Goal: Task Accomplishment & Management: Use online tool/utility

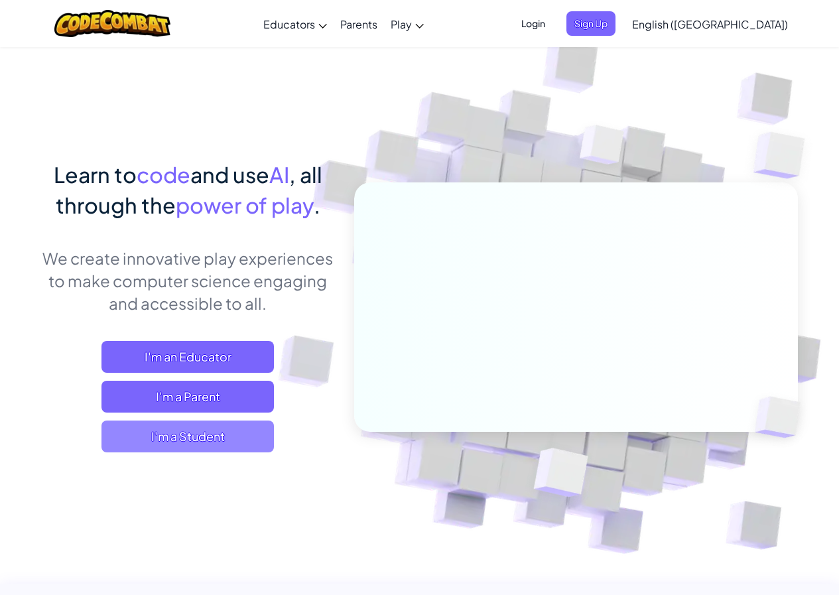
click at [237, 431] on span "I'm a Student" at bounding box center [188, 437] width 172 height 32
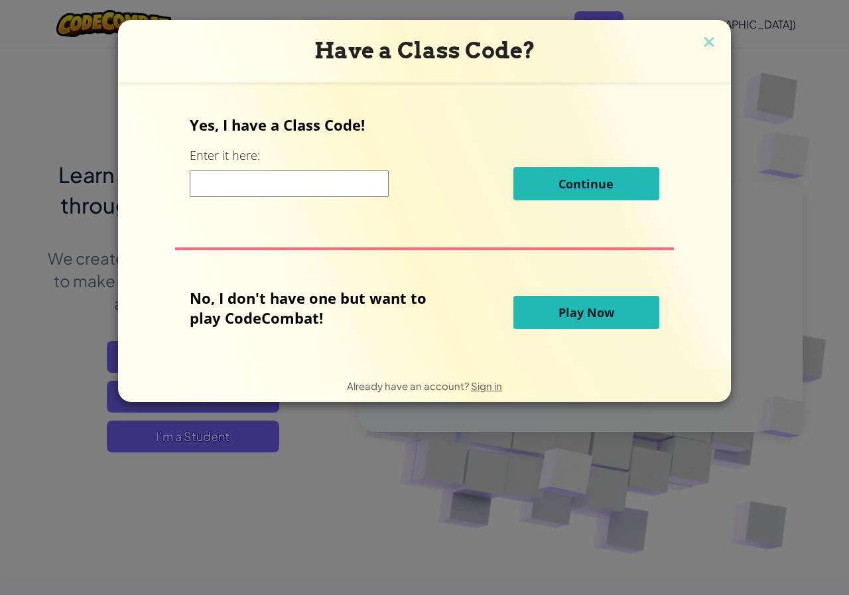
drag, startPoint x: 535, startPoint y: 295, endPoint x: 529, endPoint y: 299, distance: 6.8
click at [534, 296] on button "Play Now" at bounding box center [587, 312] width 146 height 33
click at [527, 303] on button "Play Now" at bounding box center [587, 312] width 146 height 33
click at [576, 319] on span "Play Now" at bounding box center [587, 313] width 56 height 16
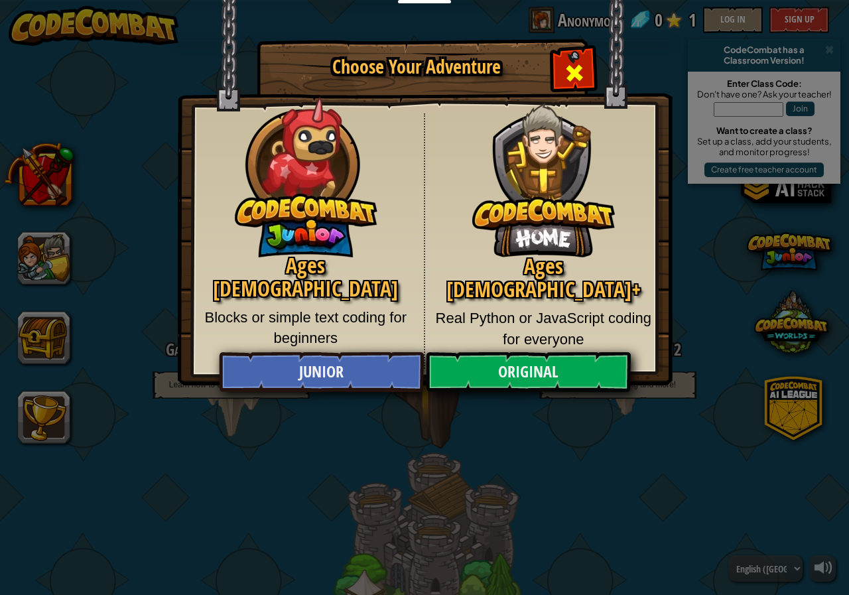
click at [571, 68] on span "Close modal" at bounding box center [574, 72] width 21 height 21
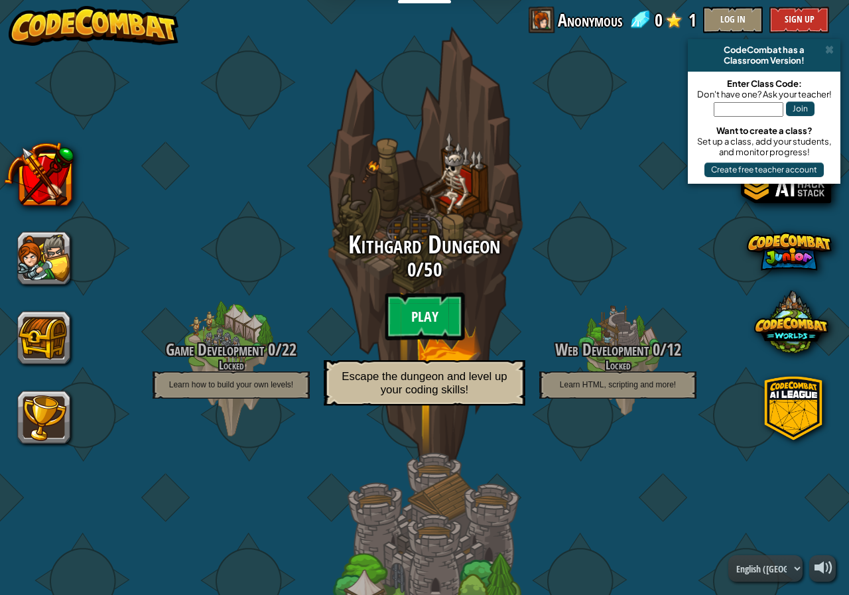
click at [429, 337] on btn "Play" at bounding box center [425, 317] width 80 height 48
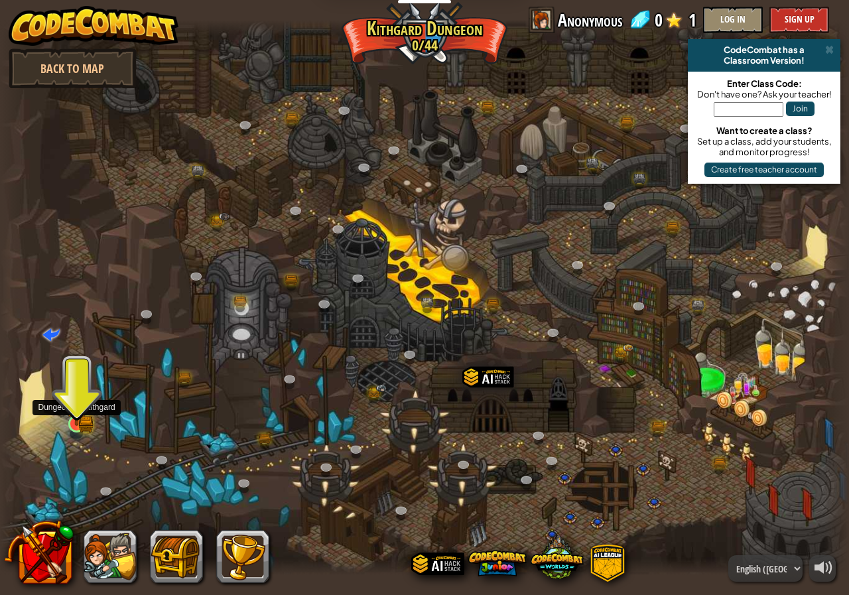
click at [82, 409] on img at bounding box center [76, 401] width 13 height 13
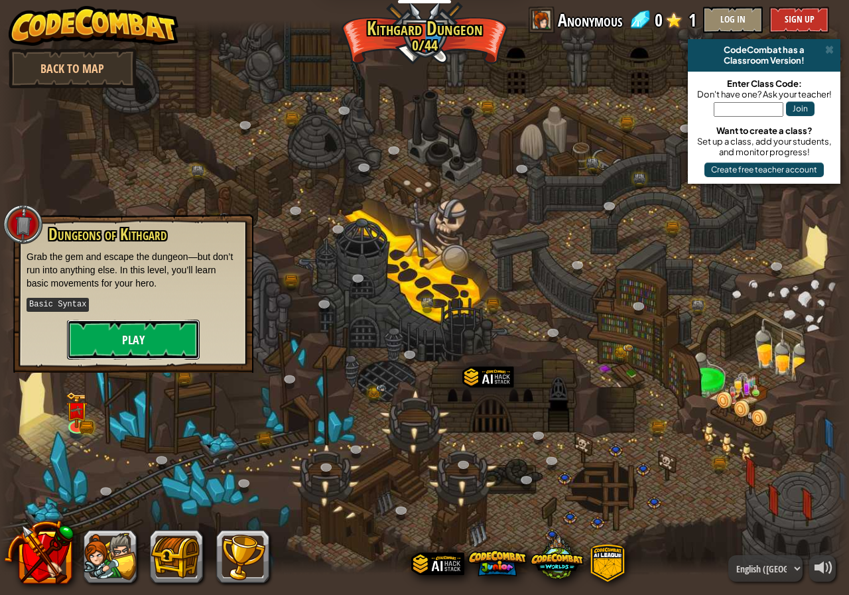
click at [143, 340] on button "Play" at bounding box center [133, 340] width 133 height 40
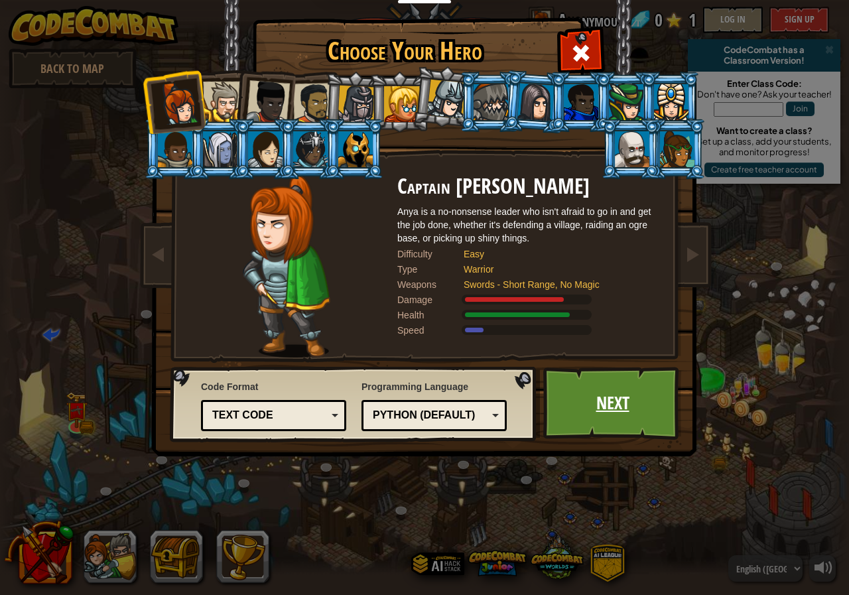
click at [630, 415] on link "Next" at bounding box center [612, 403] width 139 height 73
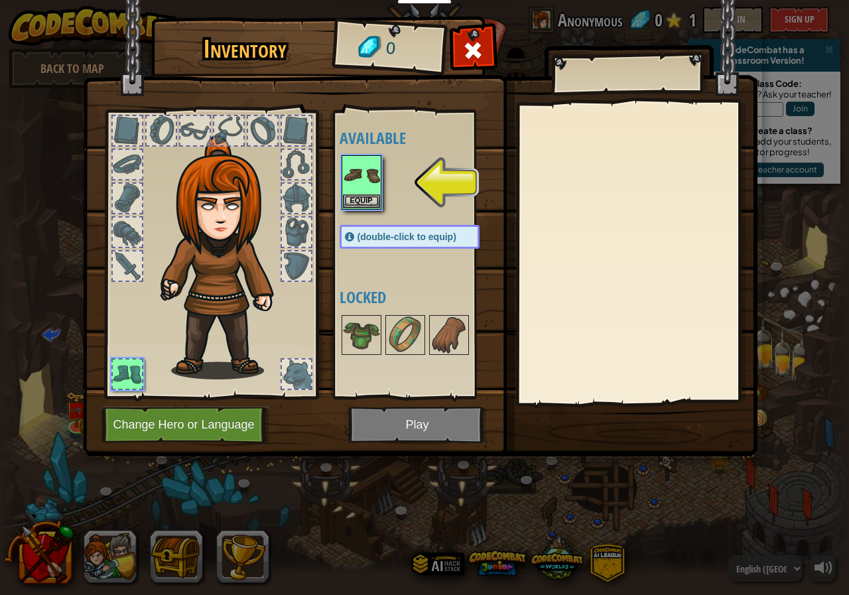
click at [403, 424] on img at bounding box center [420, 216] width 675 height 482
click at [421, 421] on img at bounding box center [420, 216] width 675 height 482
drag, startPoint x: 422, startPoint y: 419, endPoint x: 421, endPoint y: 408, distance: 11.4
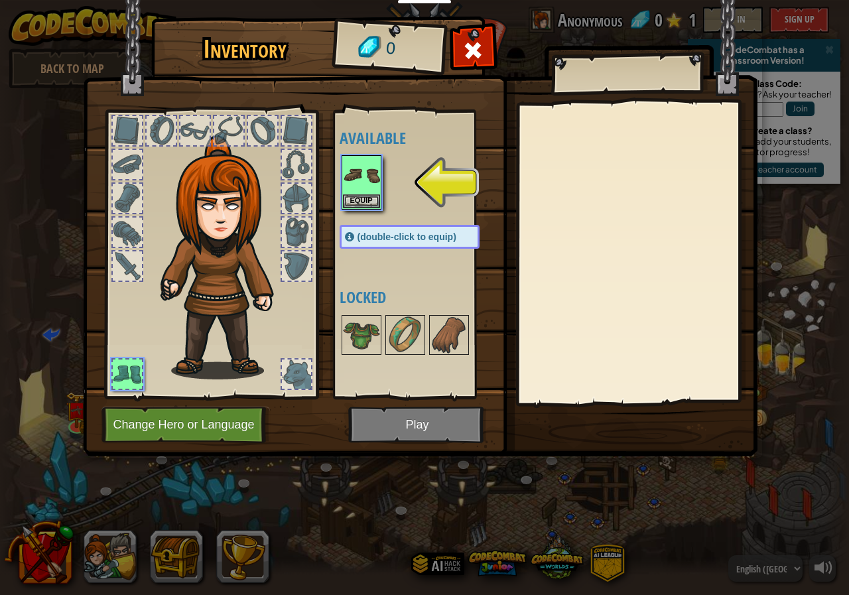
click at [422, 416] on img at bounding box center [420, 216] width 675 height 482
click at [364, 200] on button "Equip" at bounding box center [361, 201] width 37 height 14
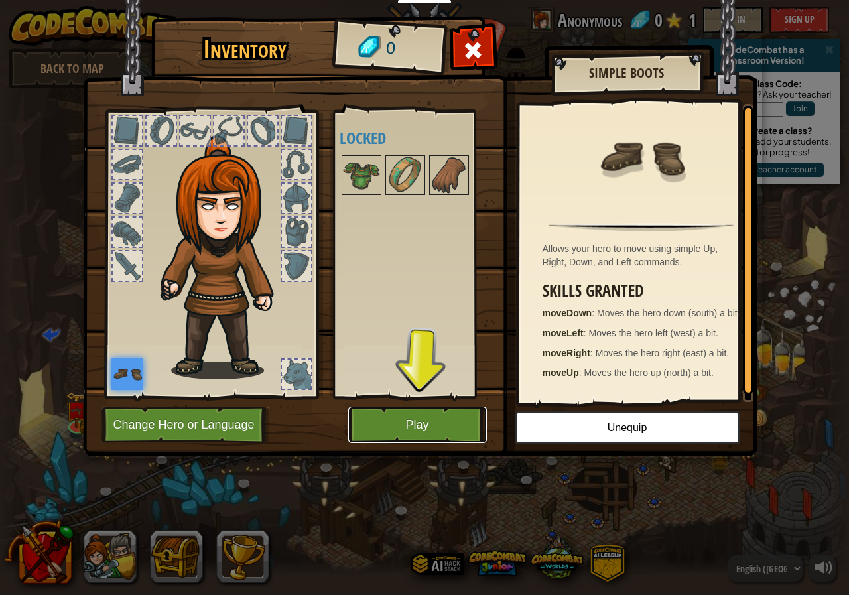
click at [404, 425] on button "Play" at bounding box center [417, 425] width 139 height 36
click at [408, 418] on button "Play" at bounding box center [417, 425] width 139 height 36
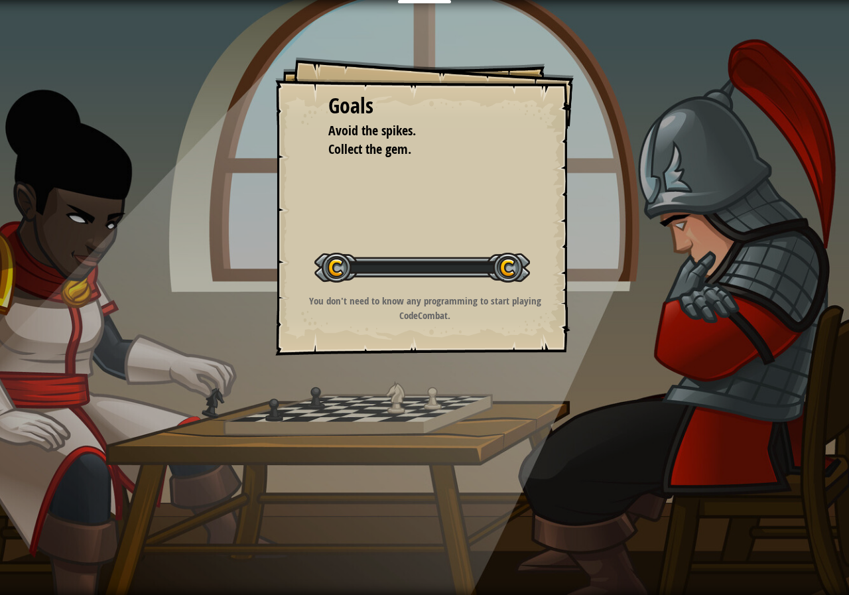
drag, startPoint x: 449, startPoint y: 443, endPoint x: 439, endPoint y: 448, distance: 11.9
click at [448, 444] on div "Goals Avoid the spikes. Collect the gem. Start Level Error loading from server.…" at bounding box center [424, 297] width 849 height 595
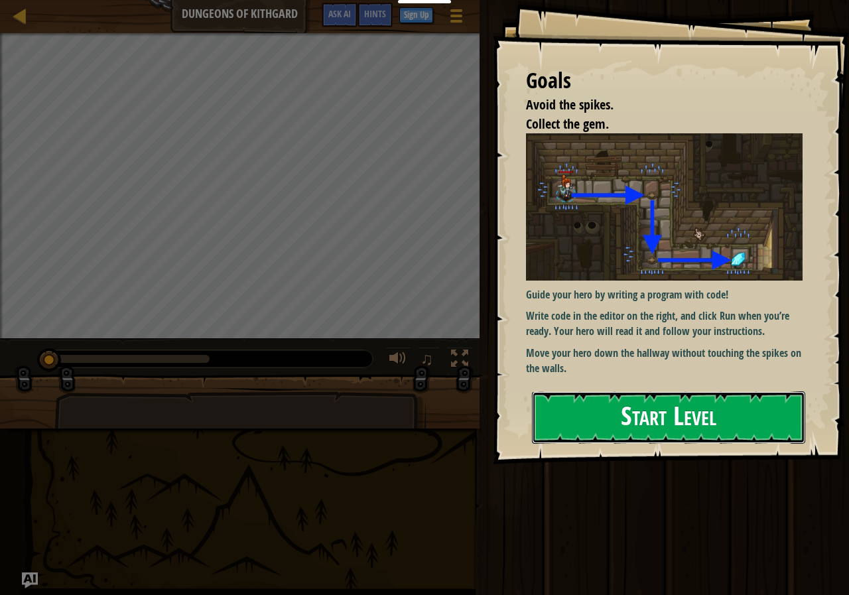
click at [642, 423] on button "Start Level" at bounding box center [668, 417] width 273 height 52
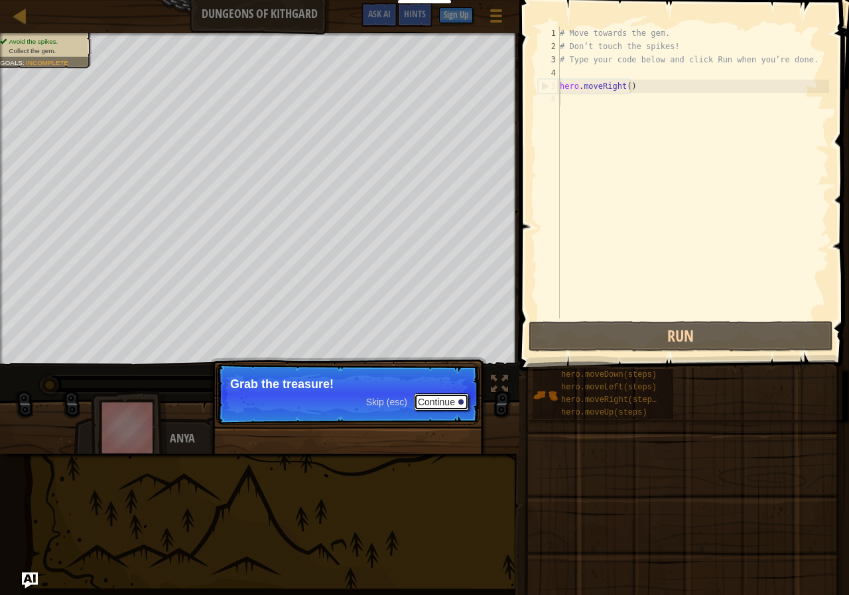
click at [457, 405] on button "Continue" at bounding box center [441, 401] width 55 height 17
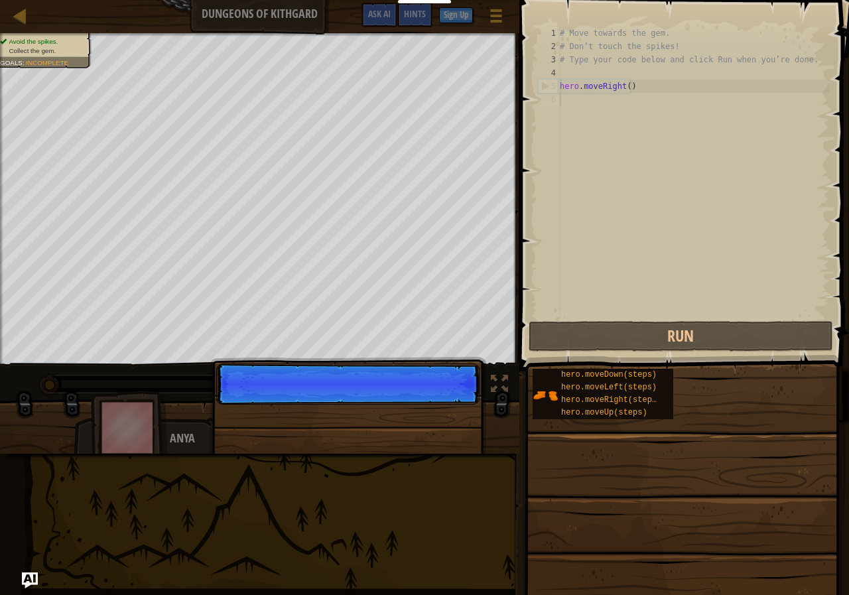
scroll to position [6, 0]
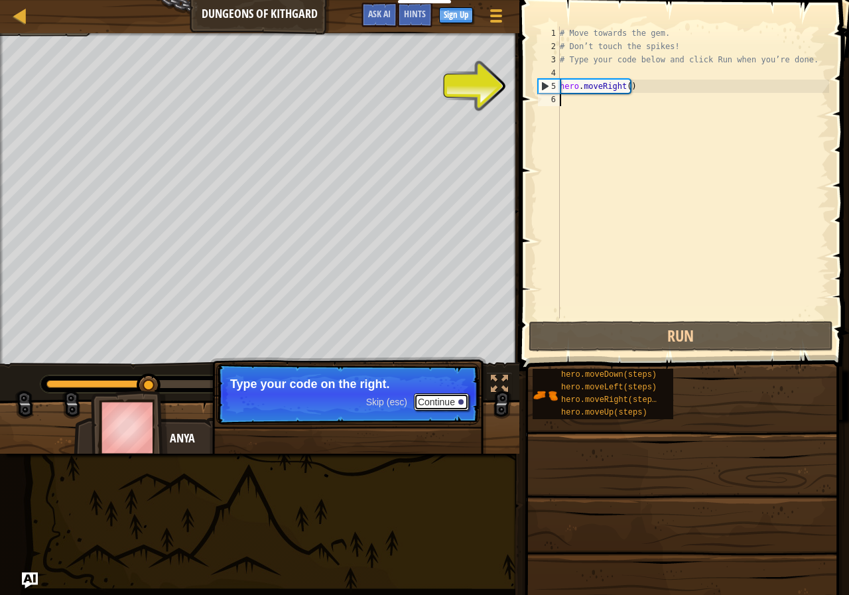
click at [452, 395] on button "Continue" at bounding box center [441, 401] width 55 height 17
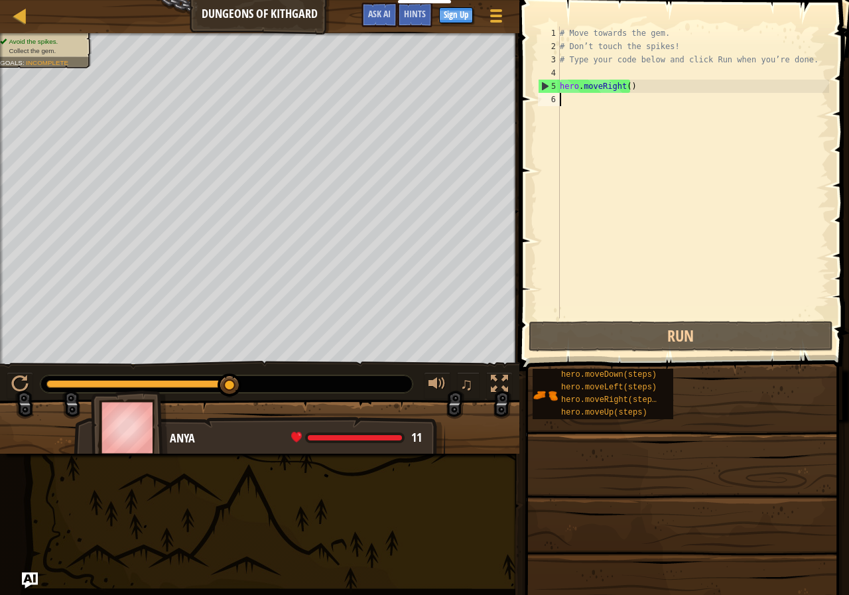
type textarea "m"
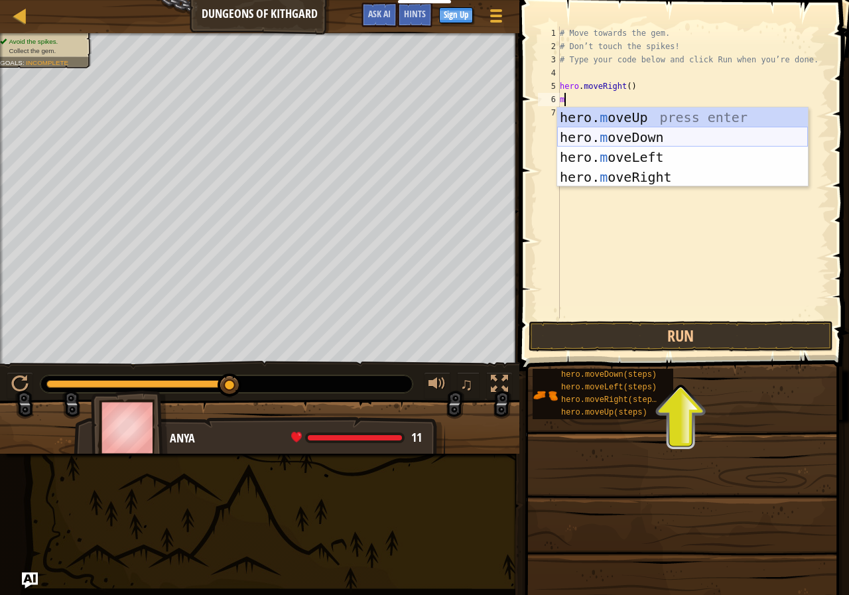
click at [642, 138] on div "hero. m oveUp press enter hero. m oveDown press enter hero. m oveLeft press ent…" at bounding box center [682, 166] width 251 height 119
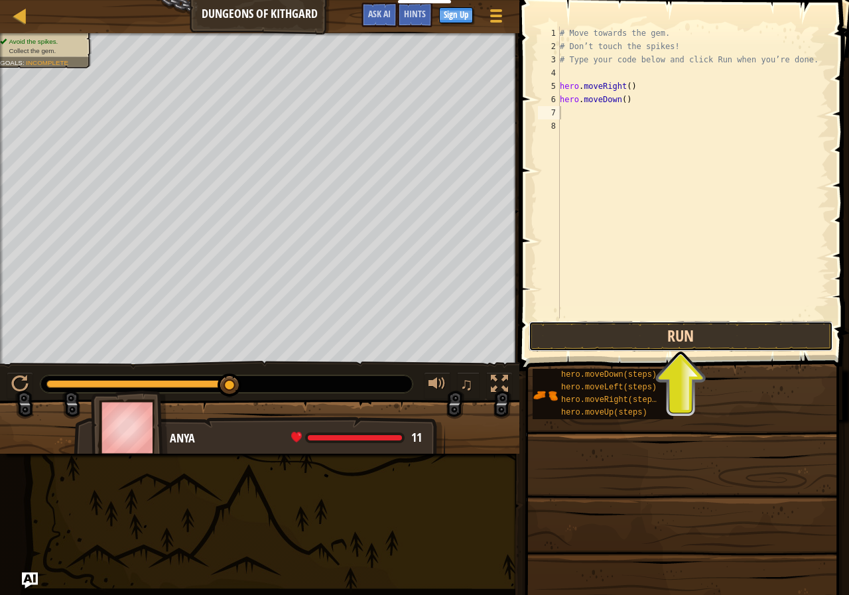
click at [656, 341] on button "Run" at bounding box center [681, 336] width 305 height 31
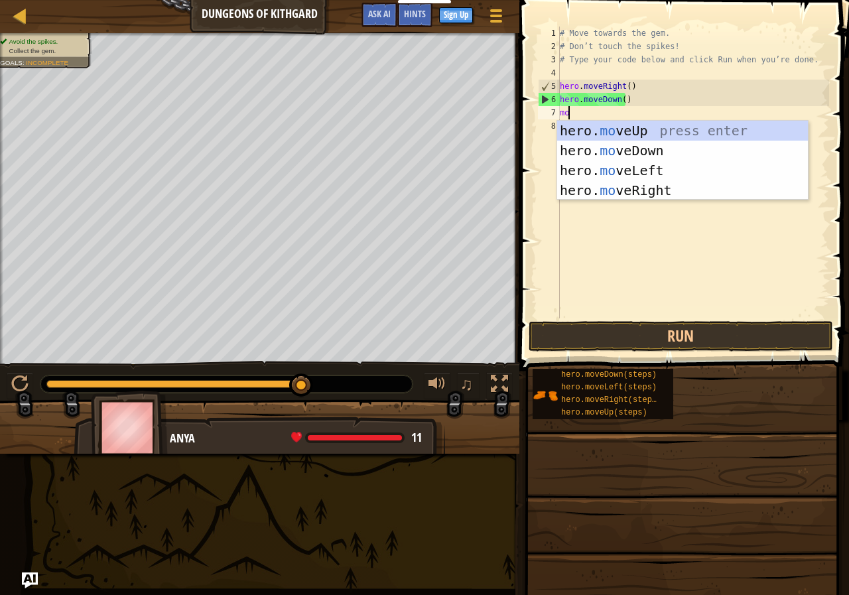
type textarea "mov"
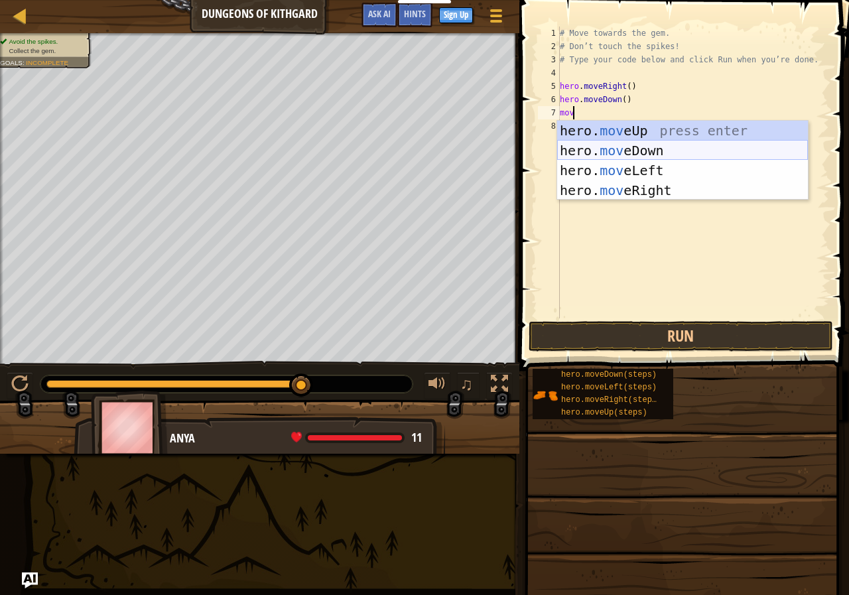
click at [645, 144] on div "hero. mov eUp press enter hero. mov eDown press enter hero. mov eLeft press ent…" at bounding box center [682, 180] width 251 height 119
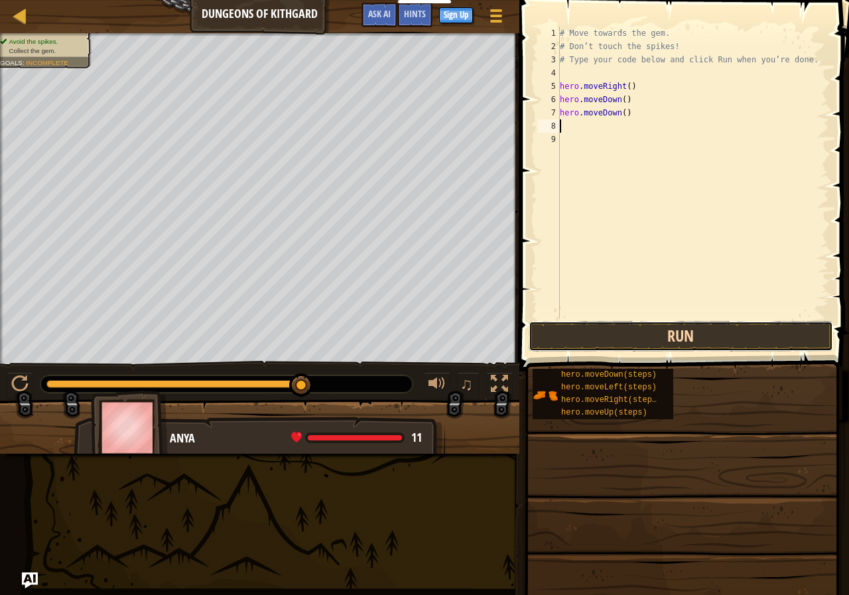
click at [663, 332] on button "Run" at bounding box center [681, 336] width 305 height 31
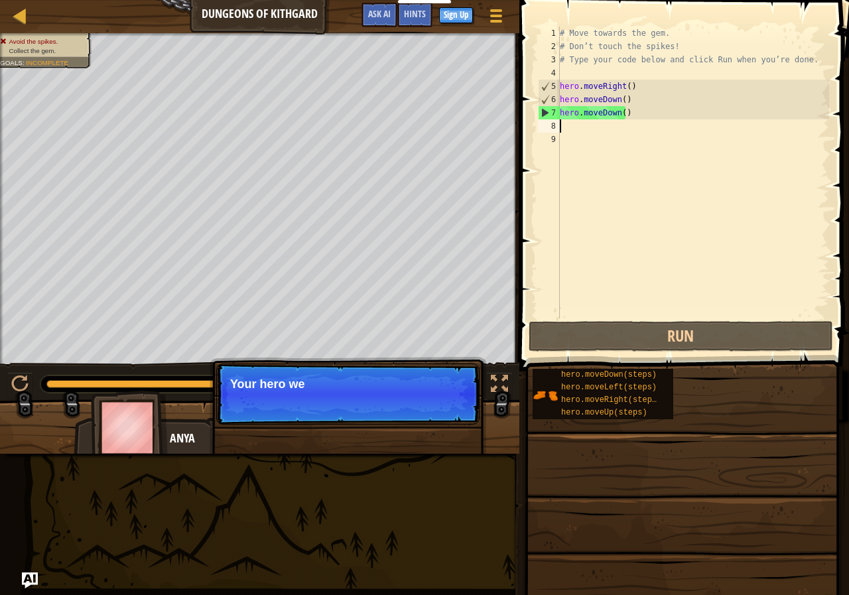
click at [627, 113] on div "# Move towards the gem. # Don’t touch the spikes! # Type your code below and cl…" at bounding box center [693, 186] width 272 height 318
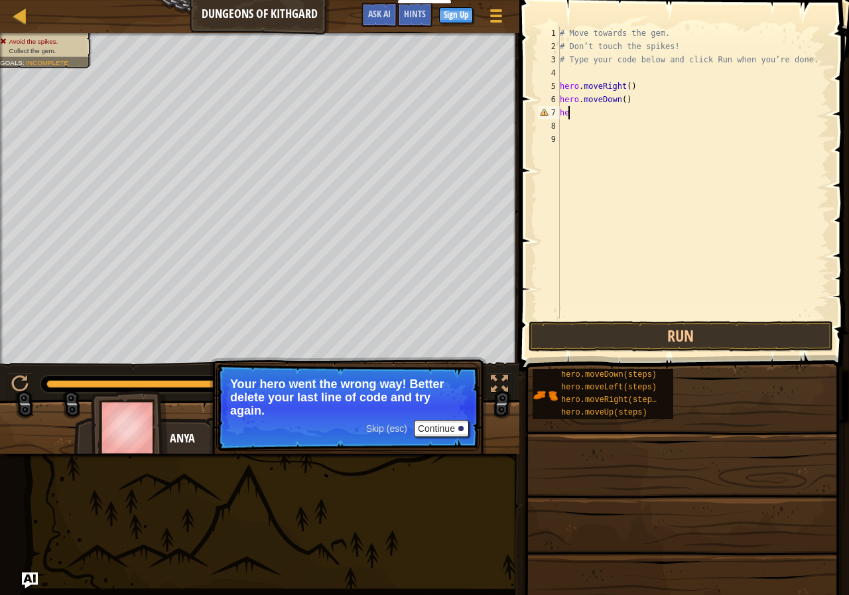
type textarea "h"
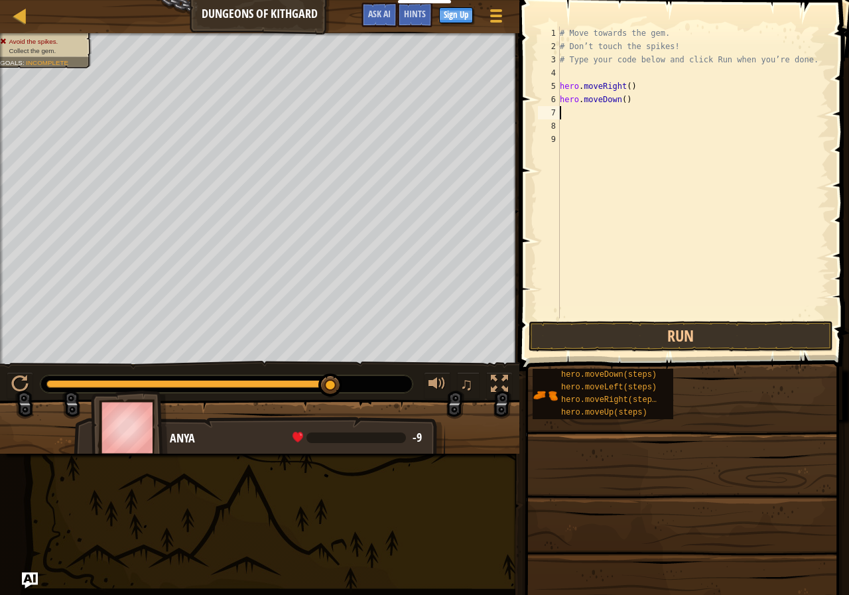
type textarea "m"
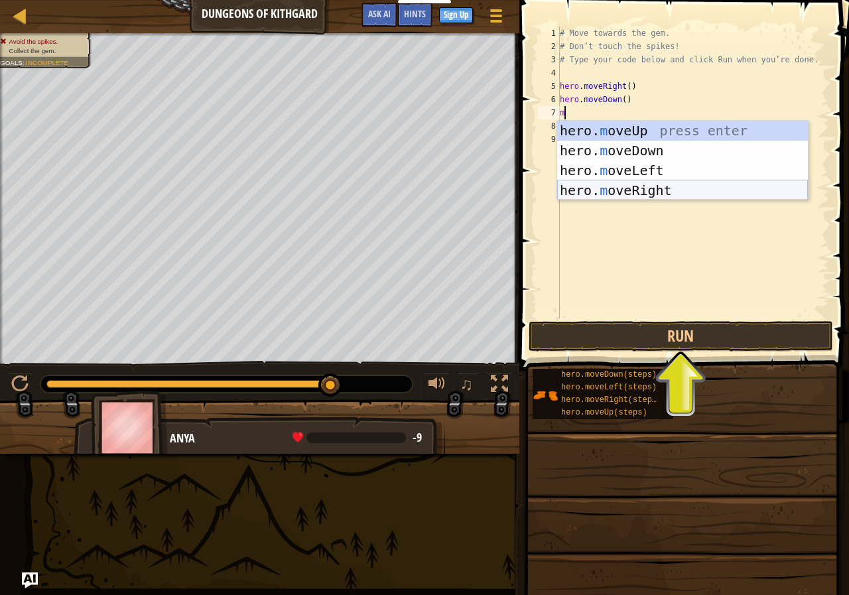
click at [602, 192] on div "hero. m oveUp press enter hero. m oveDown press enter hero. m oveLeft press ent…" at bounding box center [682, 180] width 251 height 119
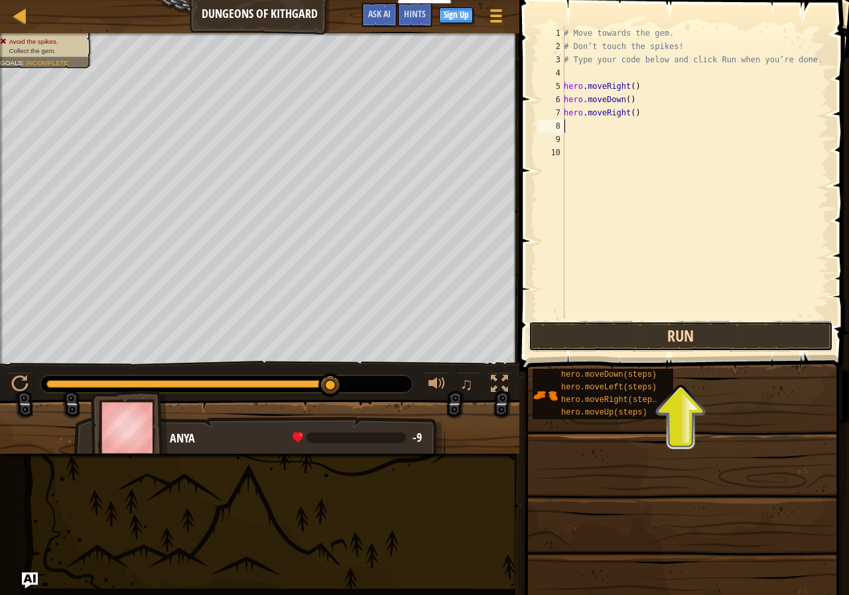
click at [575, 342] on button "Run" at bounding box center [681, 336] width 305 height 31
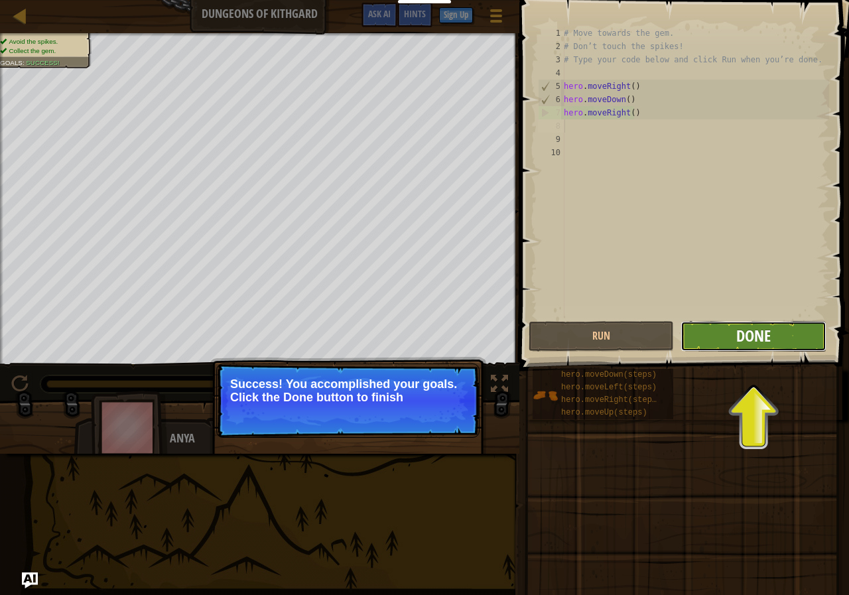
click at [748, 334] on span "Done" at bounding box center [753, 335] width 34 height 21
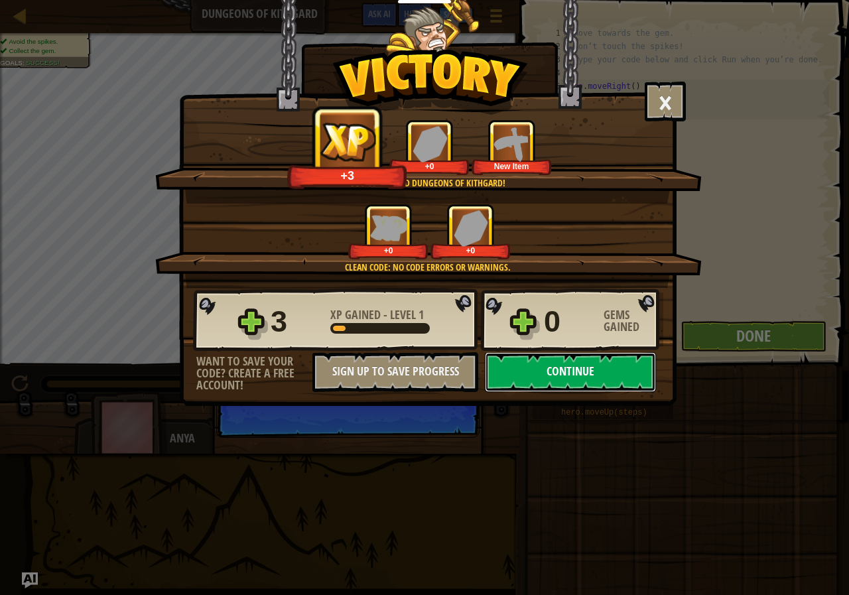
click at [608, 378] on button "Continue" at bounding box center [570, 372] width 171 height 40
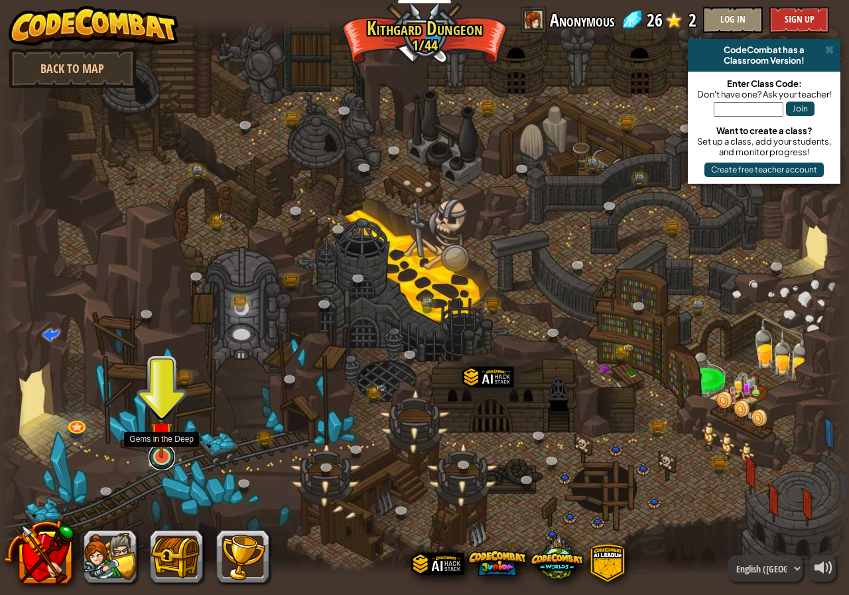
click at [155, 460] on link at bounding box center [162, 457] width 27 height 27
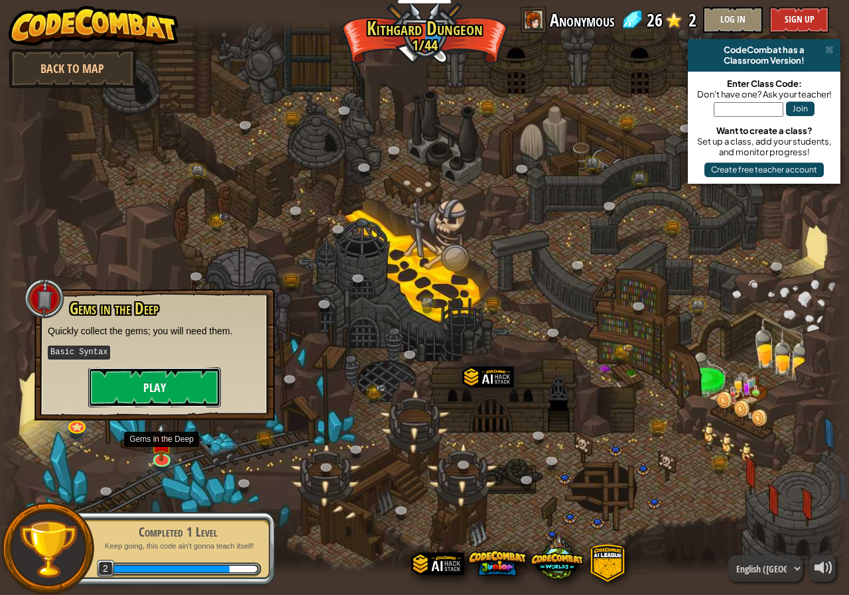
click at [178, 389] on button "Play" at bounding box center [154, 388] width 133 height 40
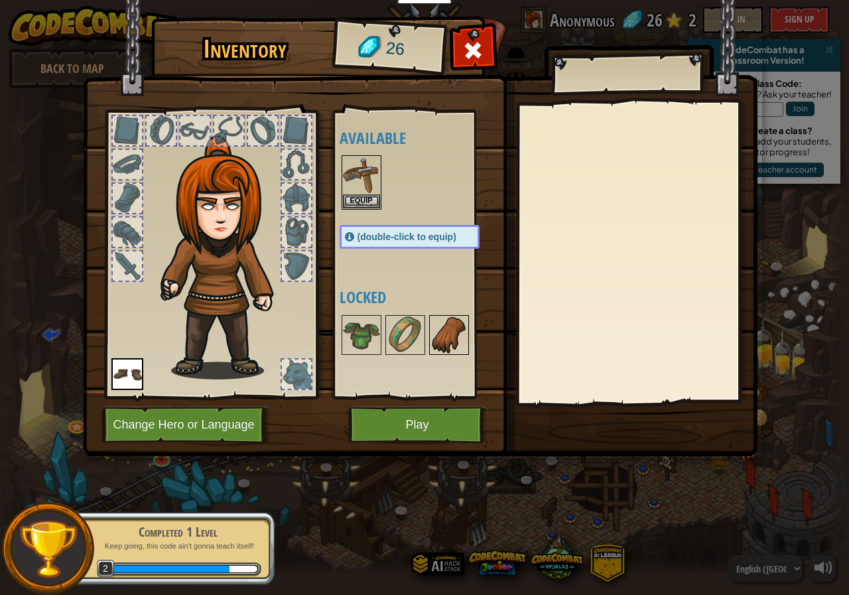
drag, startPoint x: 651, startPoint y: 302, endPoint x: 454, endPoint y: 340, distance: 200.6
click at [651, 303] on div at bounding box center [636, 253] width 234 height 298
click at [185, 422] on button "Change Hero or Language" at bounding box center [186, 425] width 169 height 36
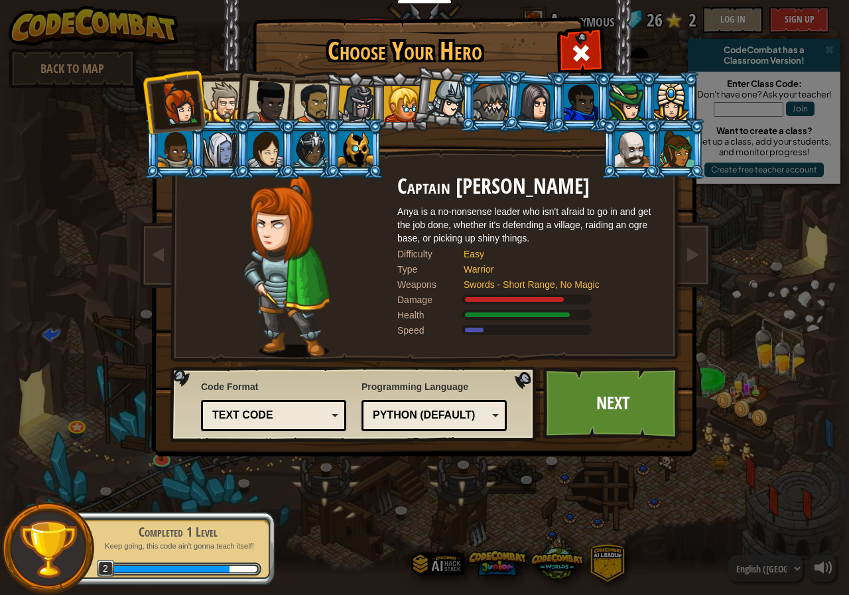
drag, startPoint x: 220, startPoint y: 106, endPoint x: 232, endPoint y: 102, distance: 12.8
click at [220, 105] on div at bounding box center [223, 102] width 40 height 40
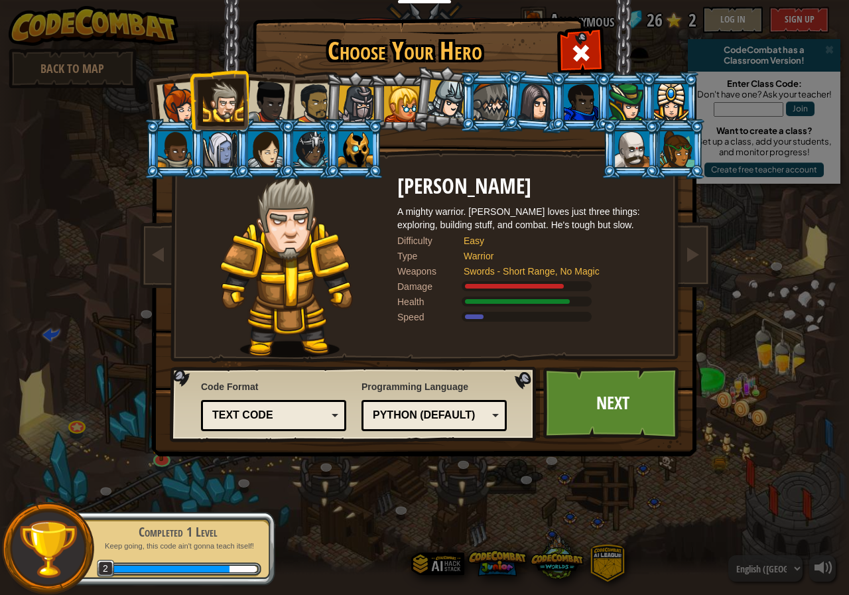
click at [258, 102] on div at bounding box center [268, 102] width 44 height 44
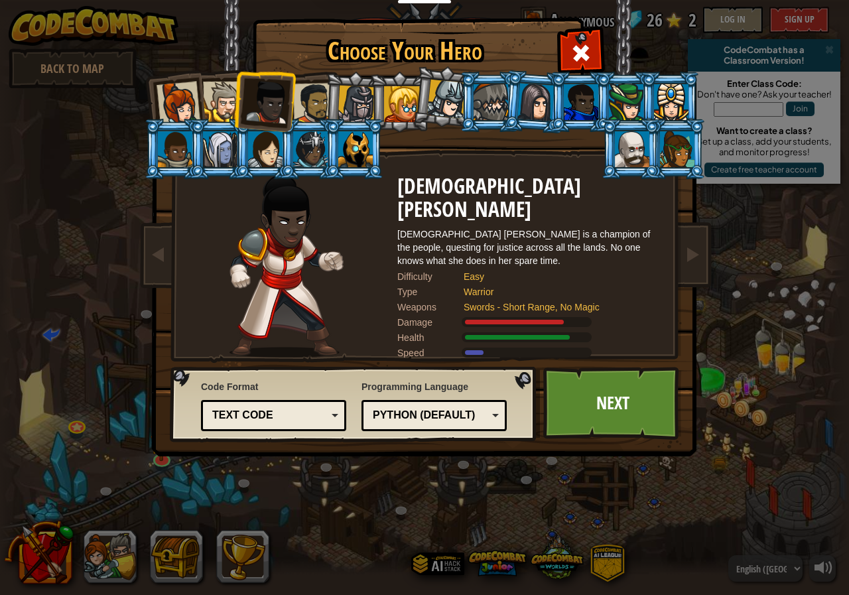
click at [354, 145] on div at bounding box center [355, 149] width 34 height 36
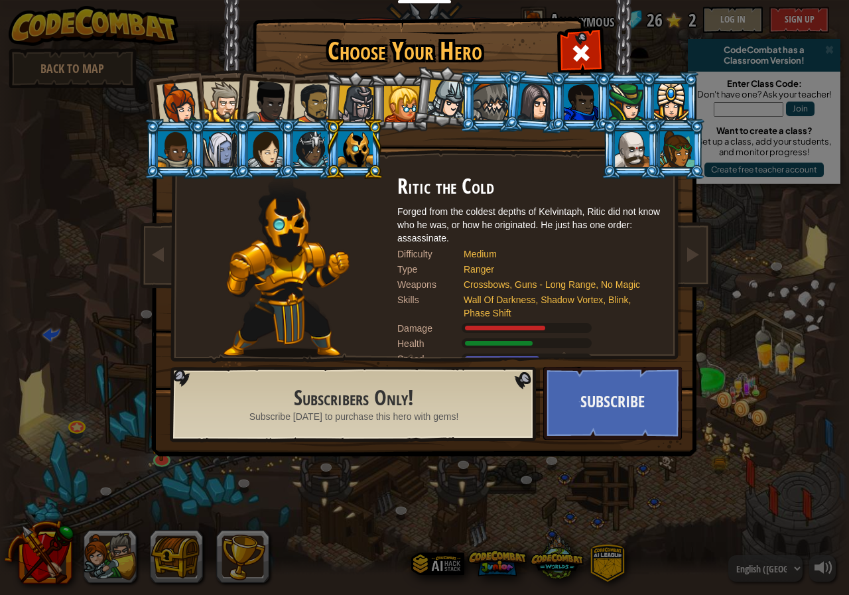
click at [435, 94] on div at bounding box center [446, 99] width 39 height 39
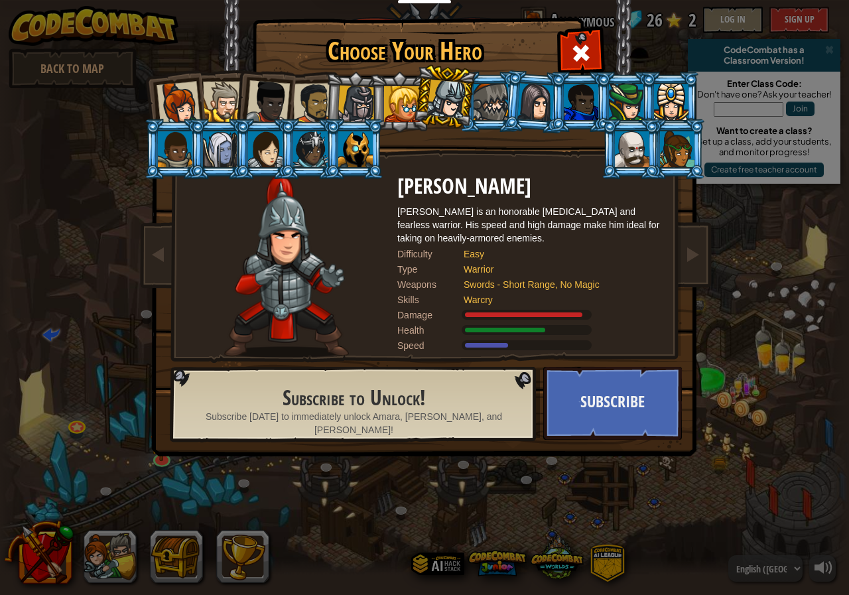
click at [400, 90] on div at bounding box center [402, 104] width 36 height 36
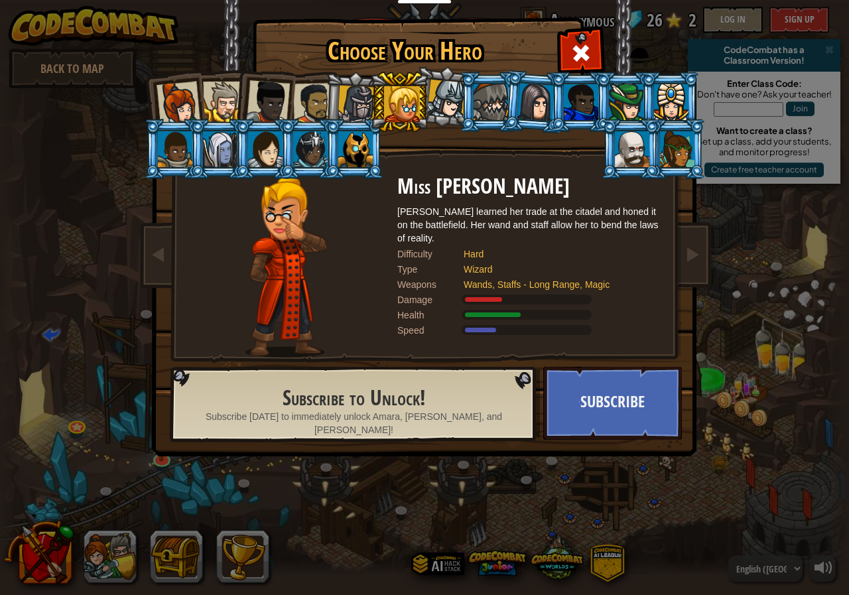
click at [337, 105] on li at bounding box center [354, 102] width 63 height 64
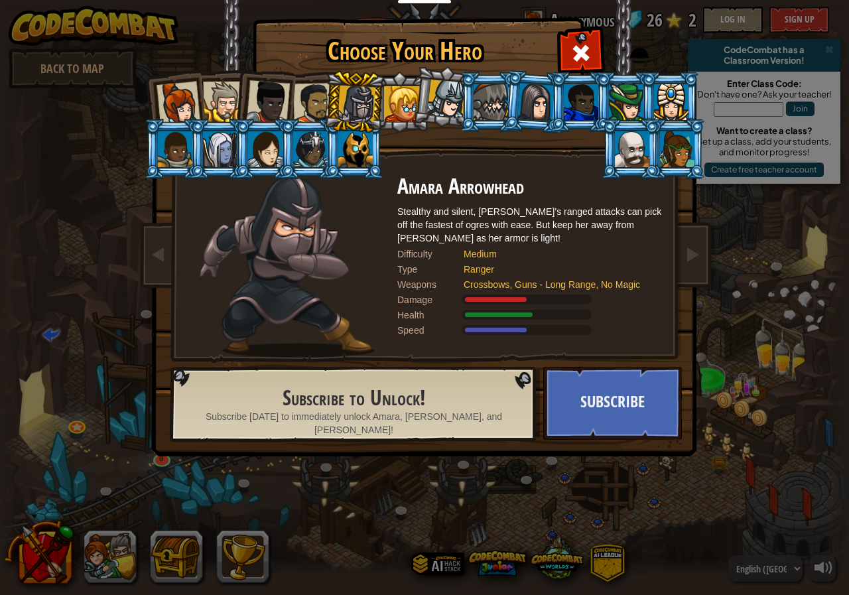
click at [307, 102] on div at bounding box center [313, 103] width 41 height 41
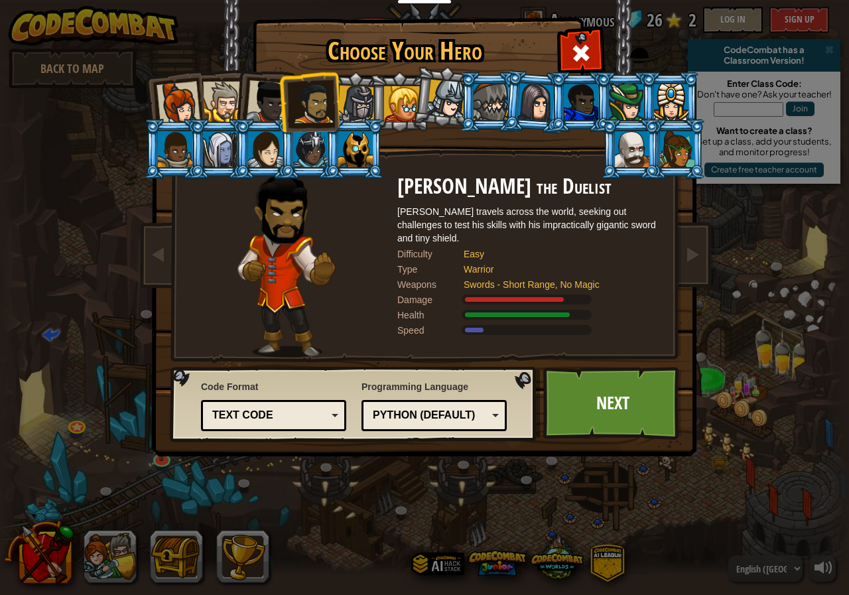
click at [268, 100] on div at bounding box center [268, 102] width 44 height 44
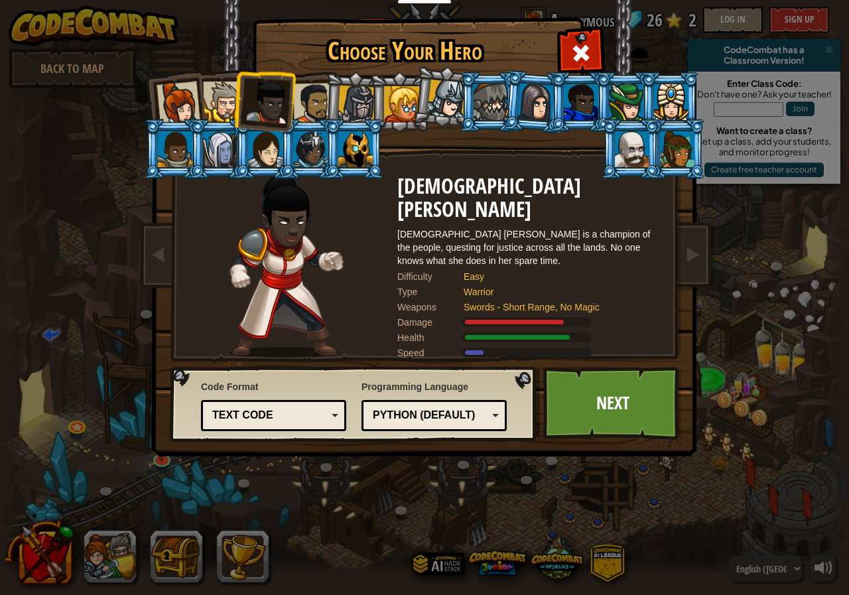
click at [310, 83] on div at bounding box center [313, 103] width 41 height 41
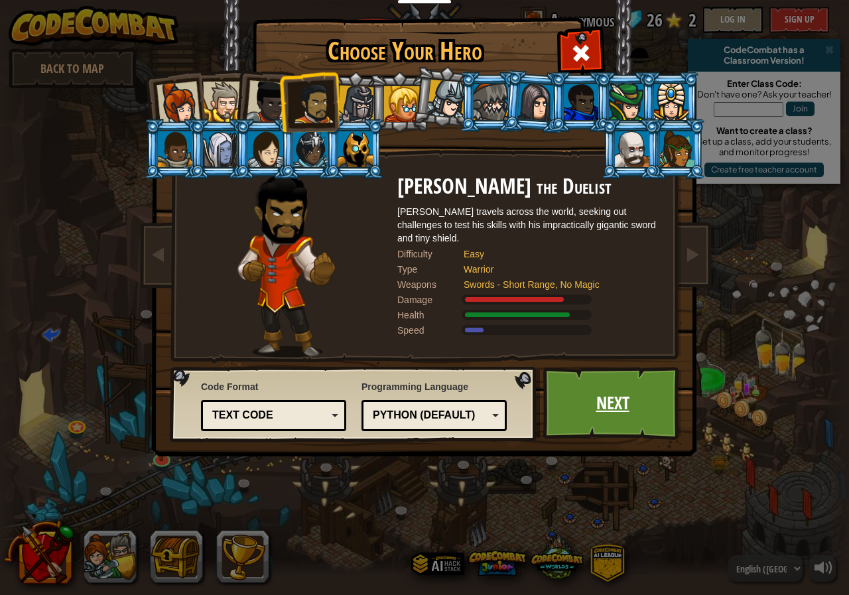
click at [567, 393] on link "Next" at bounding box center [612, 403] width 139 height 73
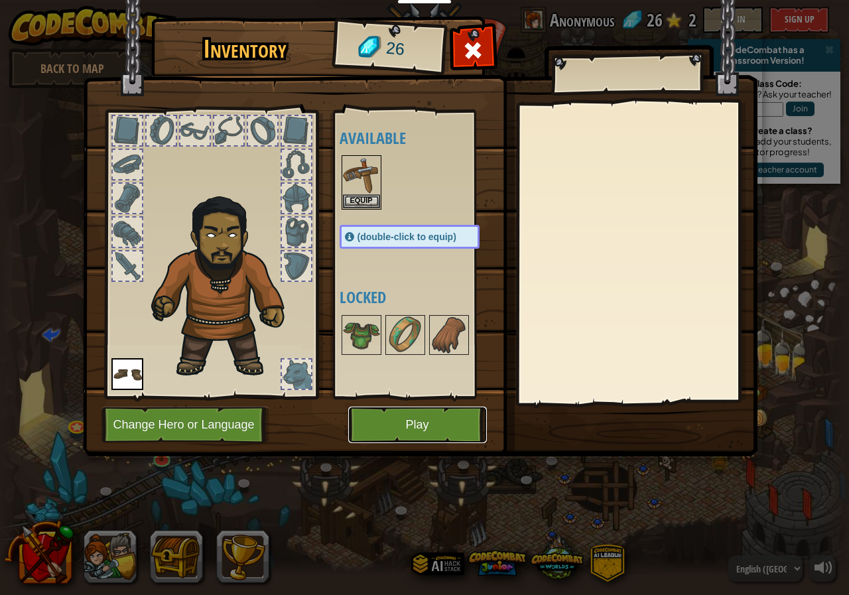
click at [429, 429] on button "Play" at bounding box center [417, 425] width 139 height 36
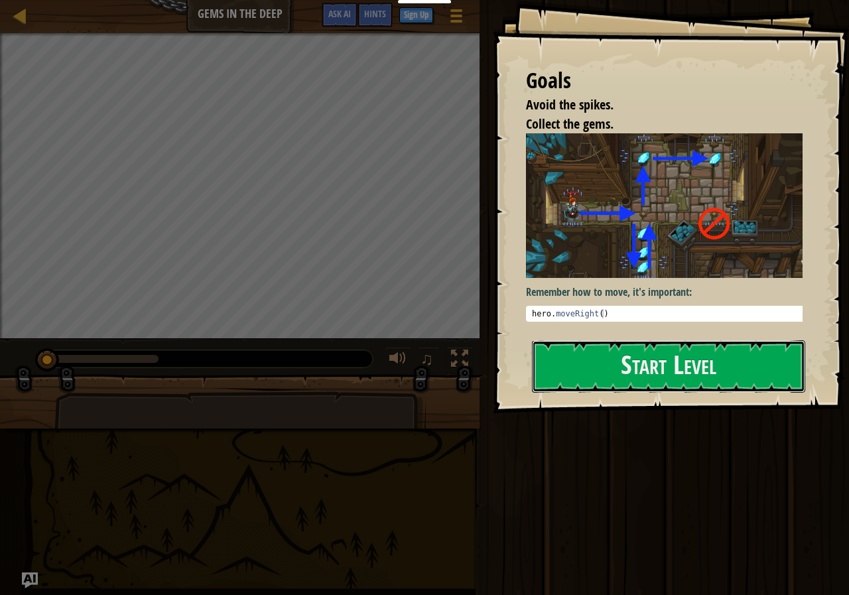
click at [766, 241] on div "Goals Avoid the spikes. Collect the gems. Remember how to move, it's important:…" at bounding box center [671, 206] width 356 height 413
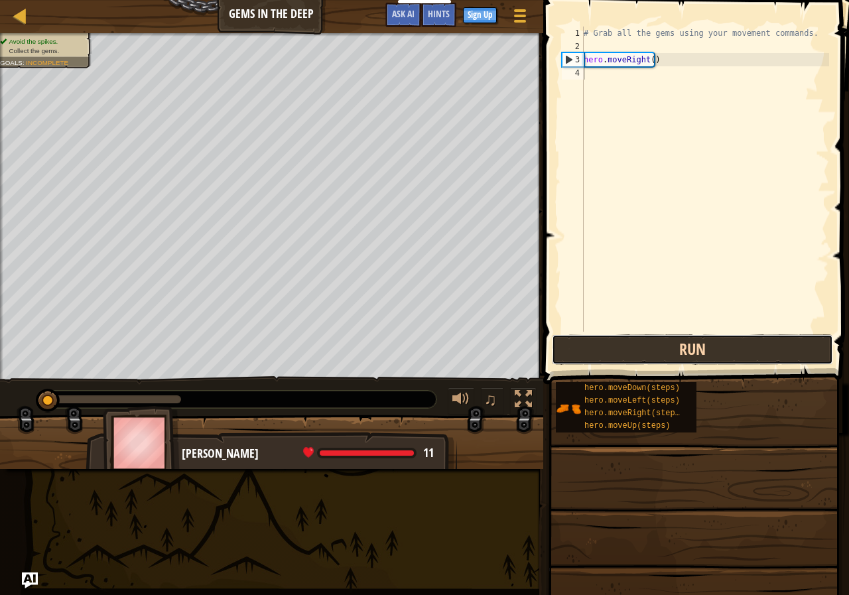
click at [623, 350] on button "Run" at bounding box center [692, 349] width 281 height 31
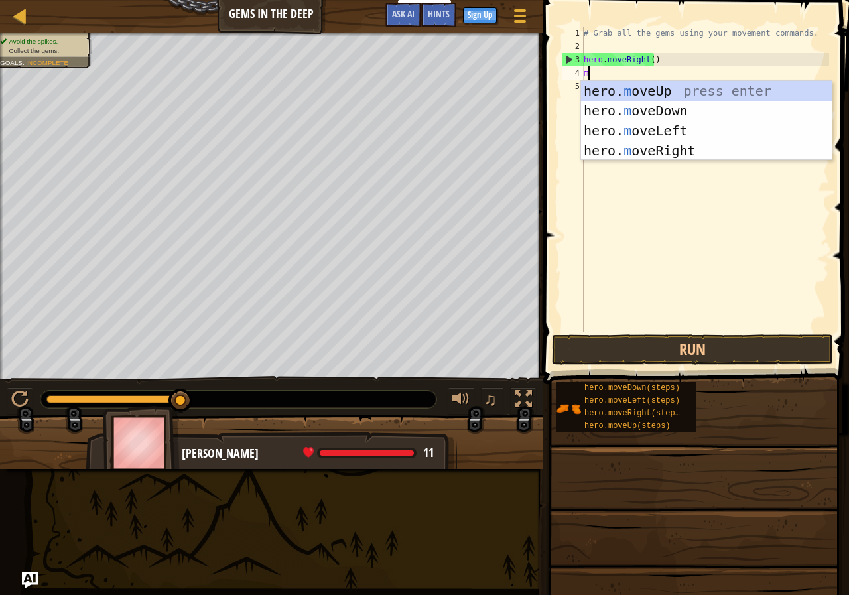
scroll to position [6, 0]
type textarea "mo"
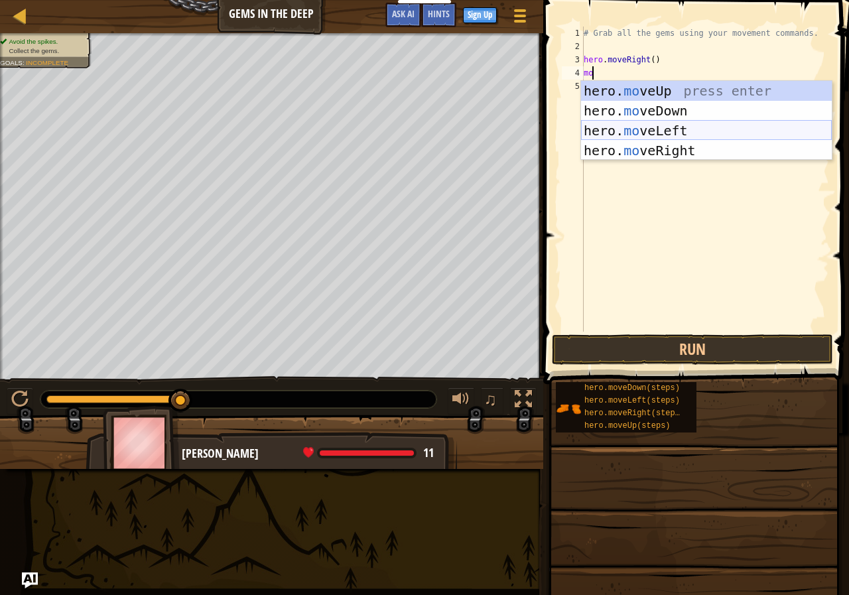
click at [623, 128] on div "hero. mo veUp press enter hero. mo veDown press enter hero. mo veLeft press ent…" at bounding box center [706, 140] width 251 height 119
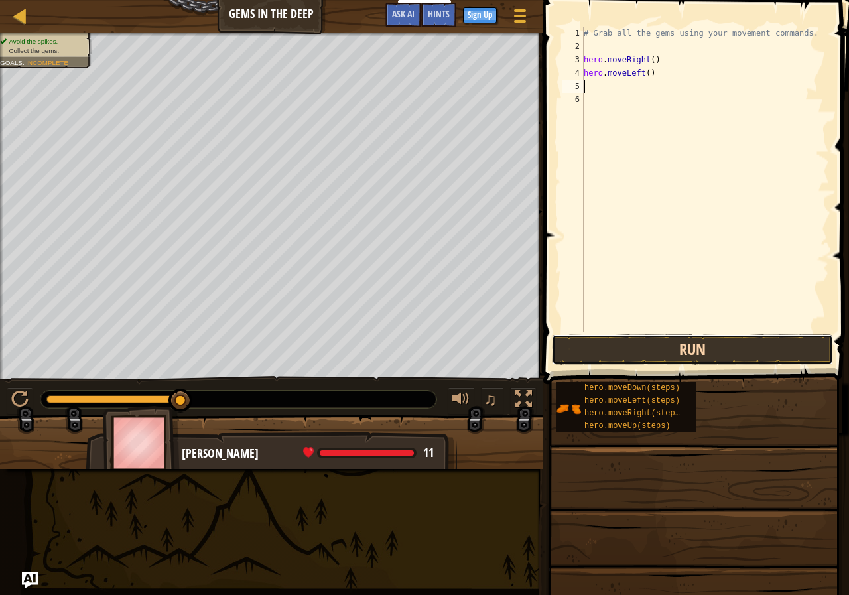
click at [612, 349] on button "Run" at bounding box center [692, 349] width 281 height 31
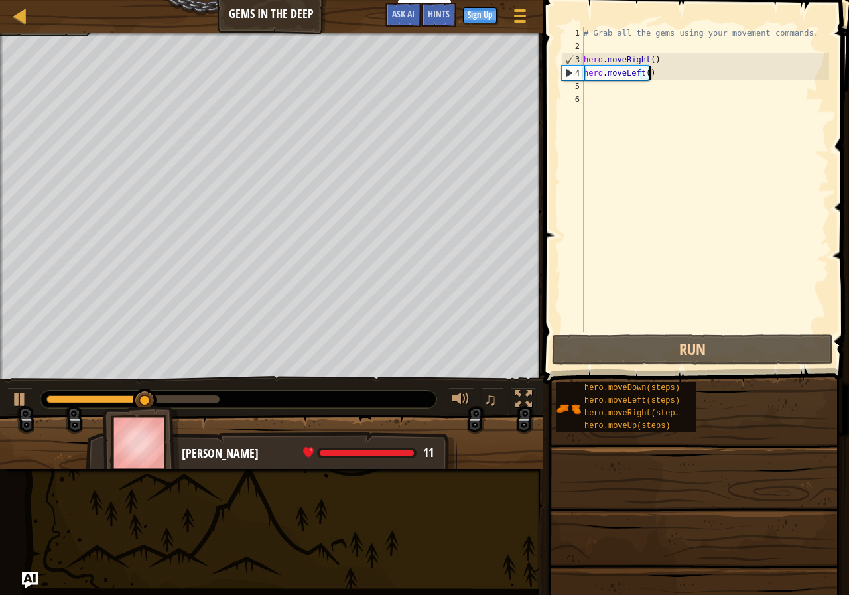
click at [665, 68] on div "# Grab all the gems using your movement commands. hero . moveRight ( ) hero . m…" at bounding box center [705, 193] width 248 height 332
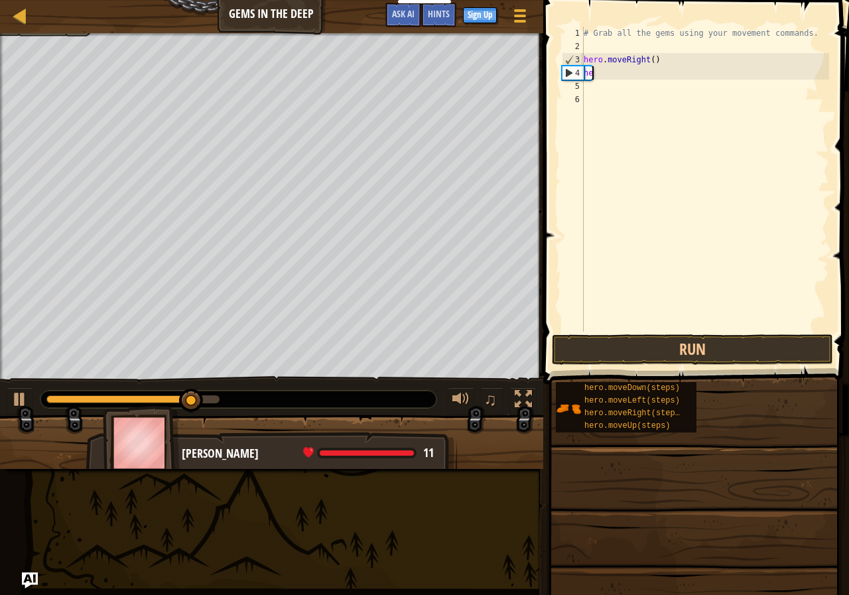
type textarea "h"
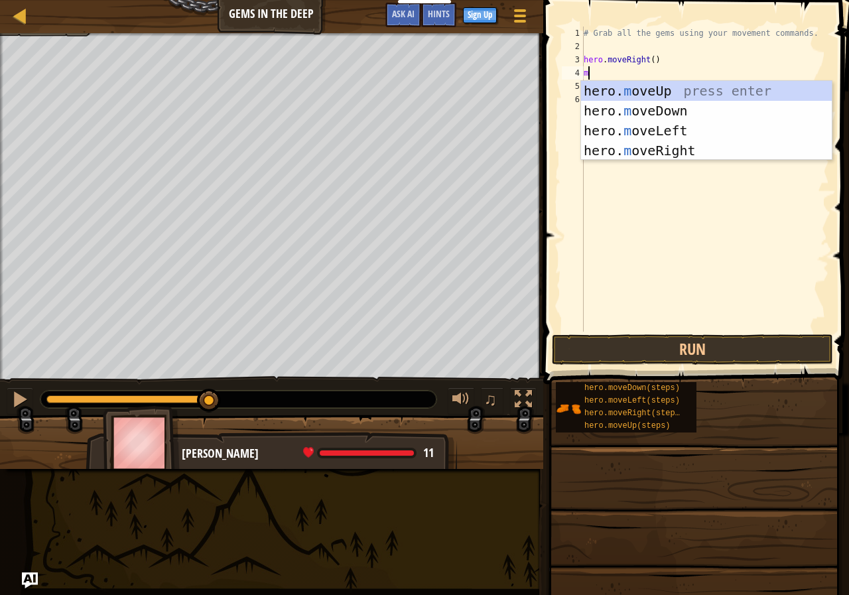
type textarea "mo"
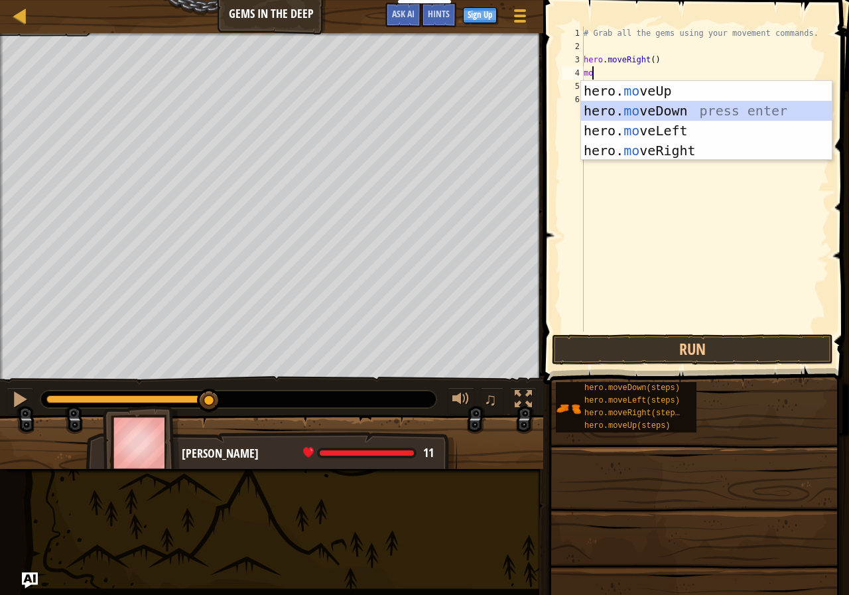
click at [635, 107] on div "hero. mo veUp press enter hero. mo veDown press enter hero. mo veLeft press ent…" at bounding box center [706, 140] width 251 height 119
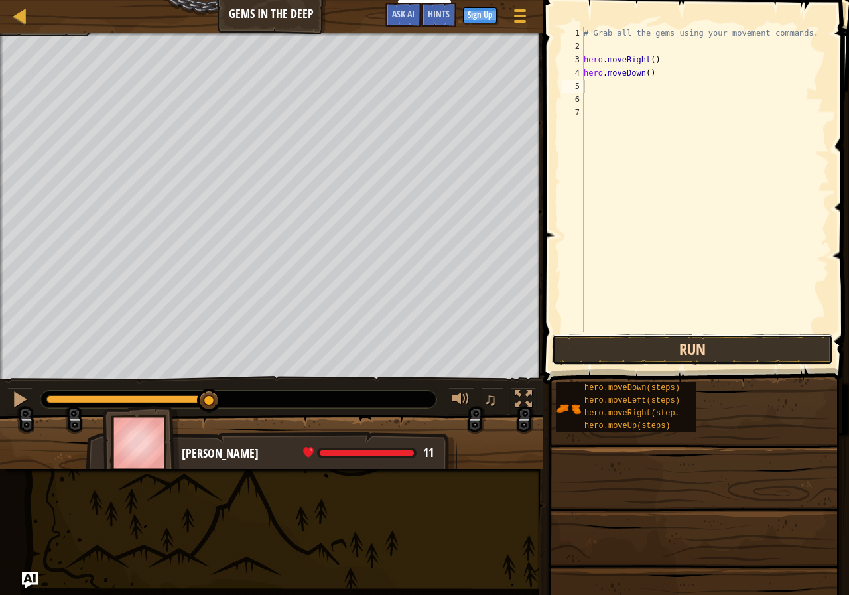
click at [591, 342] on button "Run" at bounding box center [692, 349] width 281 height 31
click at [592, 343] on button "Run" at bounding box center [692, 349] width 281 height 31
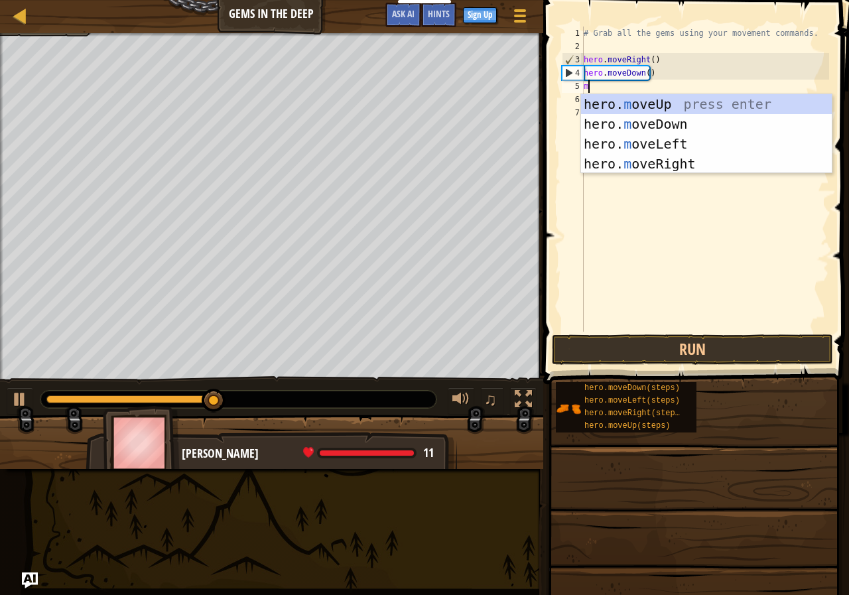
type textarea "mo"
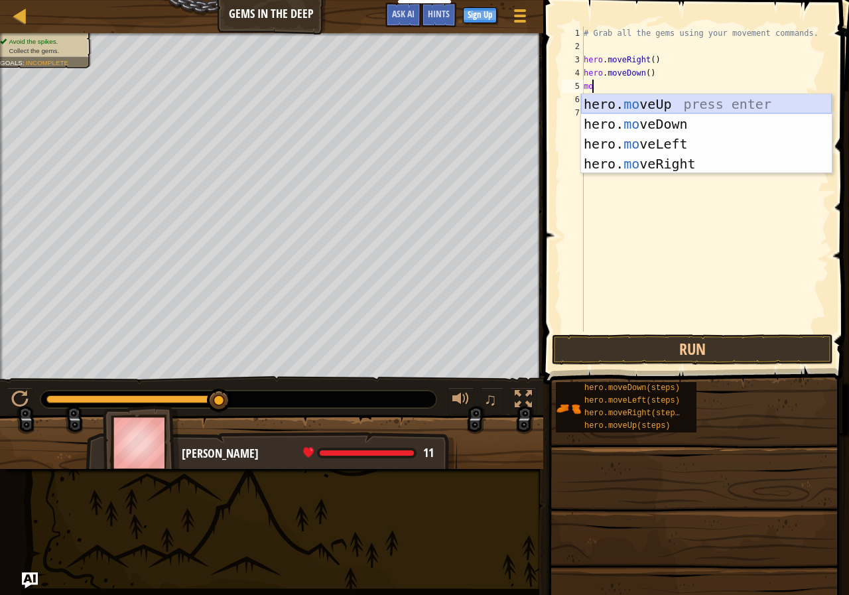
click at [659, 103] on div "hero. mo veUp press enter hero. mo veDown press enter hero. mo veLeft press ent…" at bounding box center [706, 153] width 251 height 119
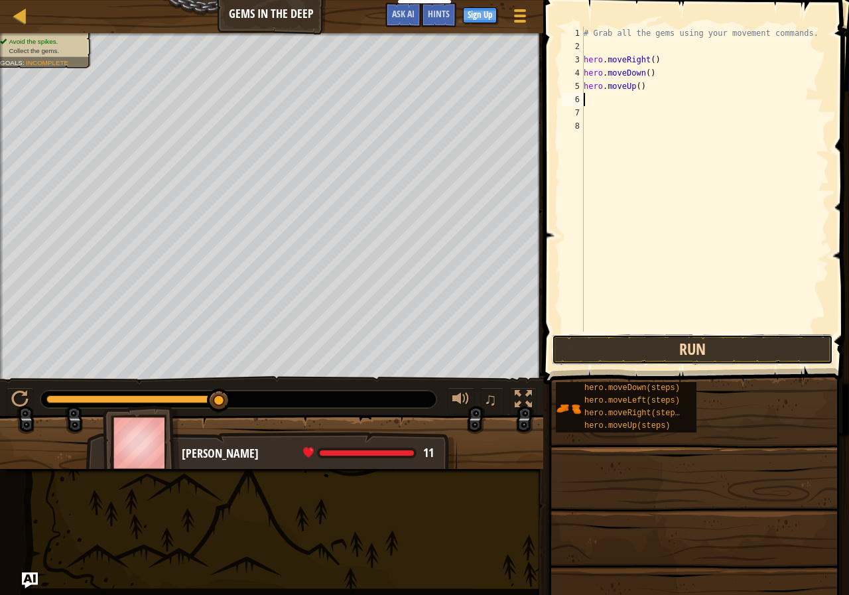
click at [631, 340] on button "Run" at bounding box center [692, 349] width 281 height 31
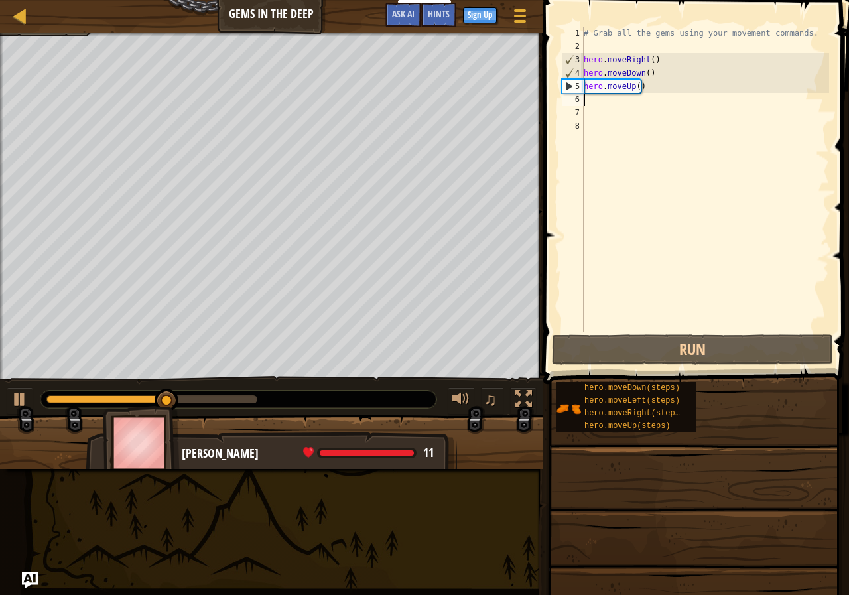
type textarea "m"
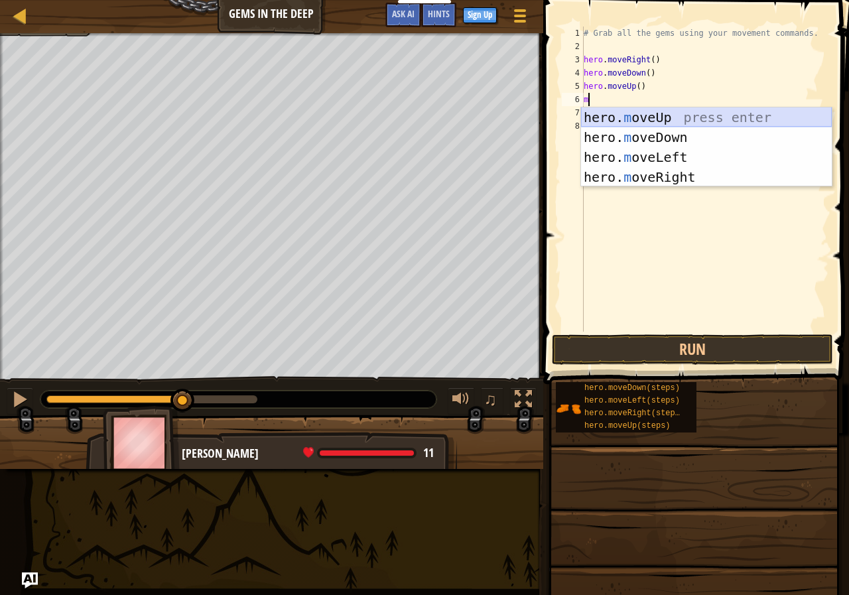
click at [750, 114] on div "hero. m oveUp press enter hero. m oveDown press enter hero. m oveLeft press ent…" at bounding box center [706, 166] width 251 height 119
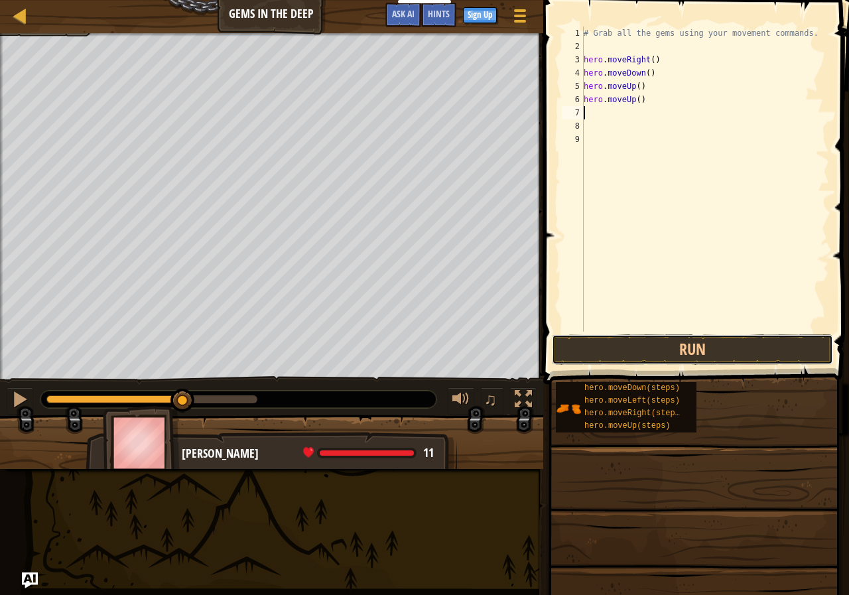
drag, startPoint x: 677, startPoint y: 340, endPoint x: 608, endPoint y: 309, distance: 75.1
click at [665, 336] on button "Run" at bounding box center [692, 349] width 281 height 31
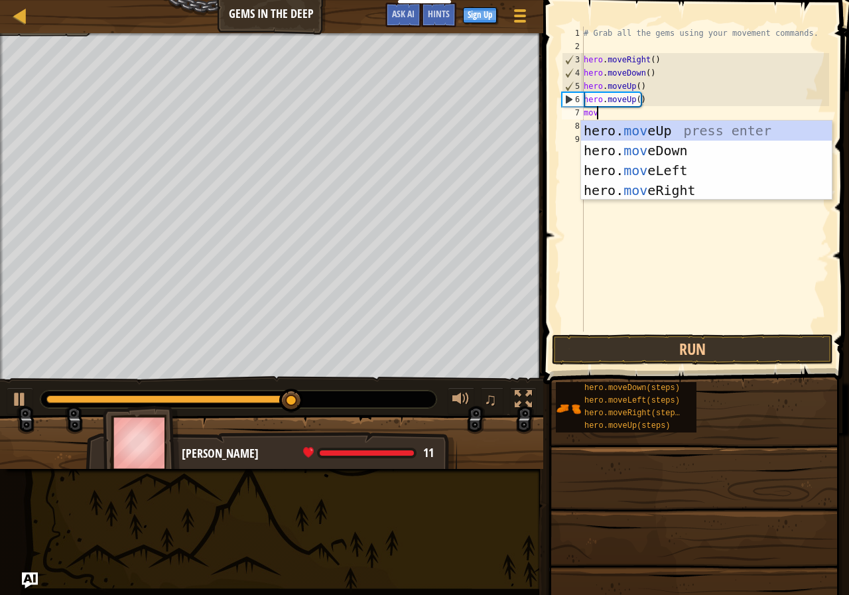
type textarea "move"
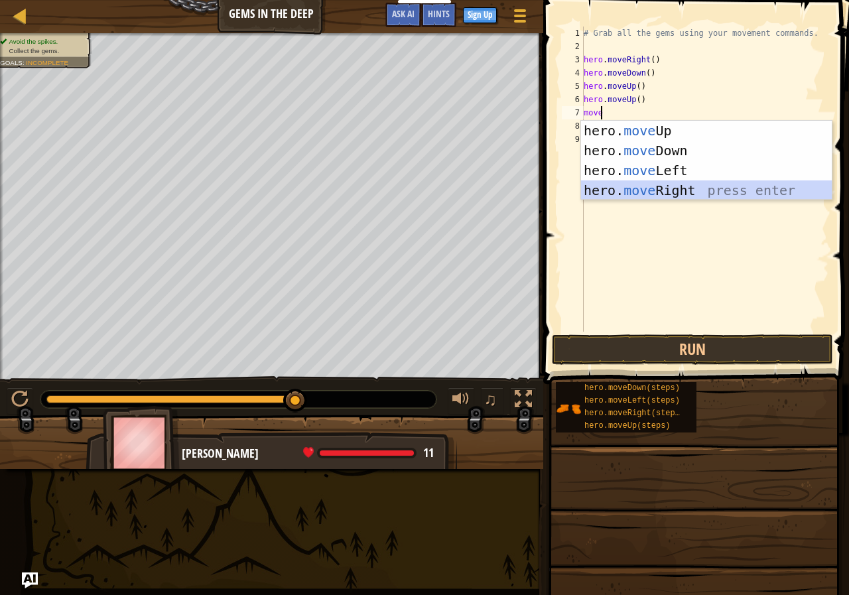
click at [721, 190] on div "hero. move Up press enter hero. move Down press enter hero. move Left press ent…" at bounding box center [706, 180] width 251 height 119
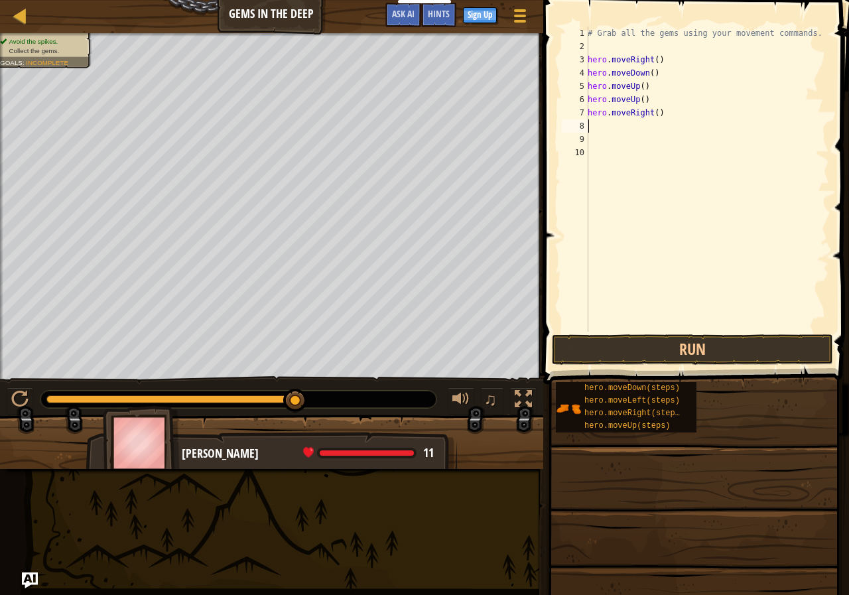
scroll to position [6, 0]
click at [685, 349] on button "Run" at bounding box center [692, 349] width 281 height 31
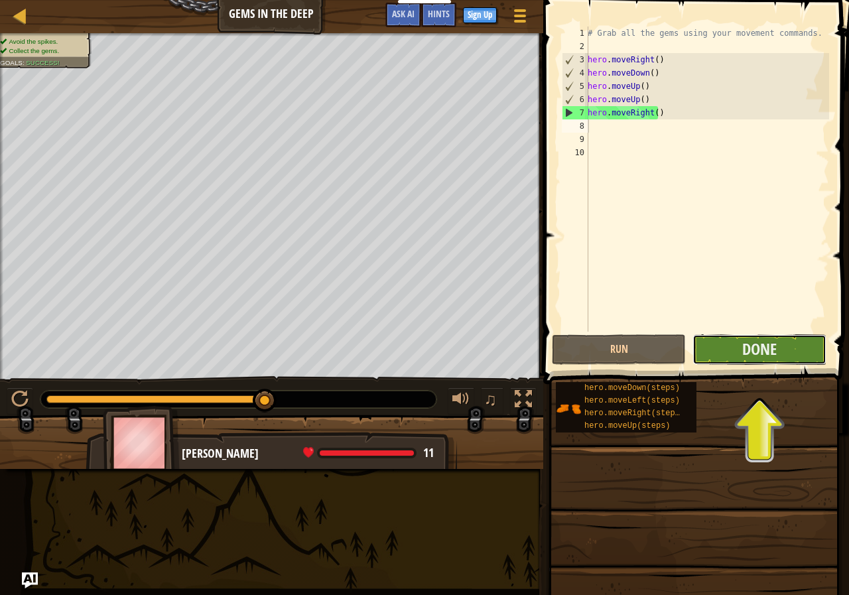
click at [778, 357] on button "Done" at bounding box center [760, 349] width 134 height 31
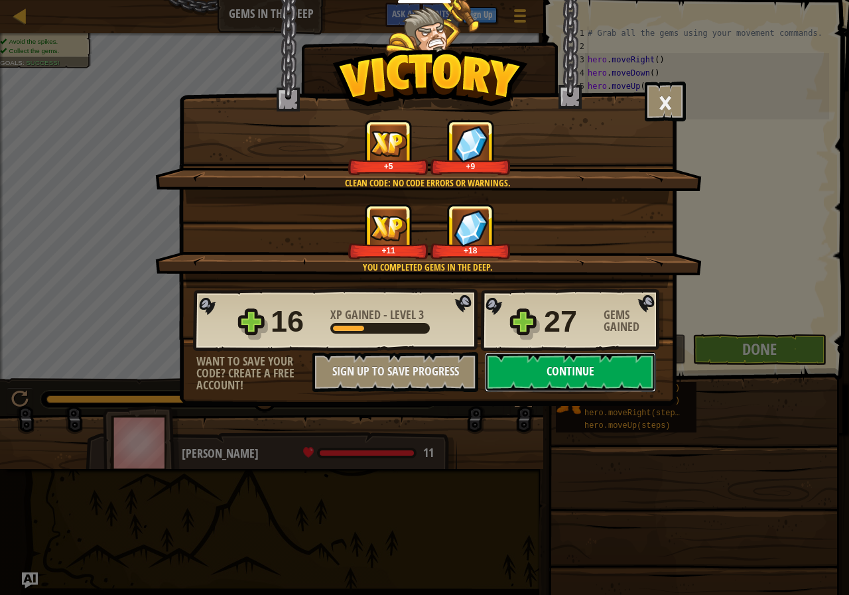
click at [630, 364] on button "Continue" at bounding box center [570, 372] width 171 height 40
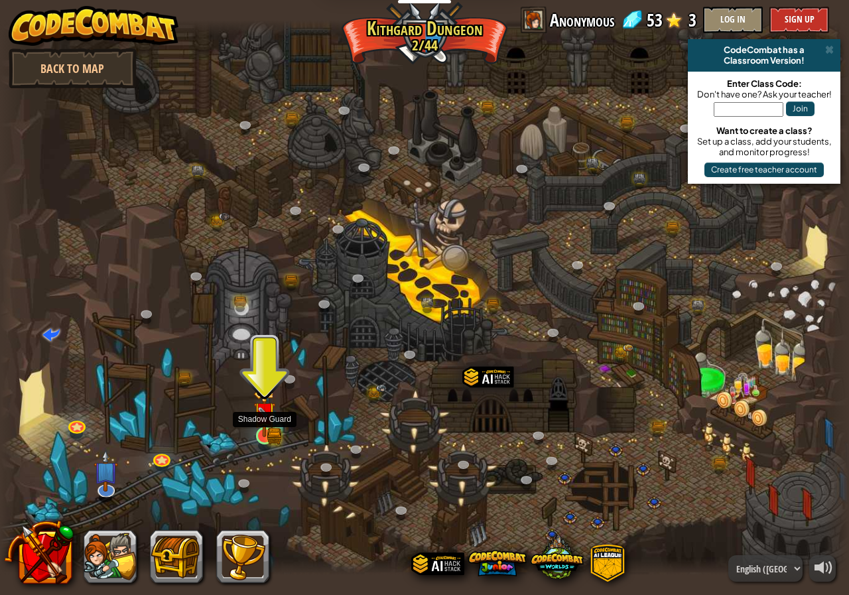
click at [273, 432] on img at bounding box center [264, 413] width 22 height 48
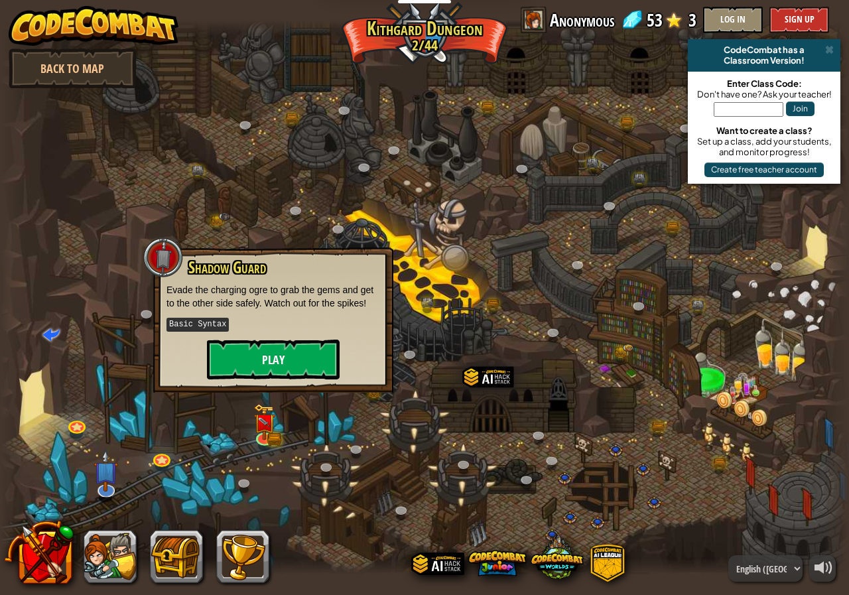
drag, startPoint x: 284, startPoint y: 328, endPoint x: 303, endPoint y: 363, distance: 39.2
click at [285, 330] on p "Basic Syntax" at bounding box center [274, 324] width 214 height 17
click at [303, 363] on button "Play" at bounding box center [273, 360] width 133 height 40
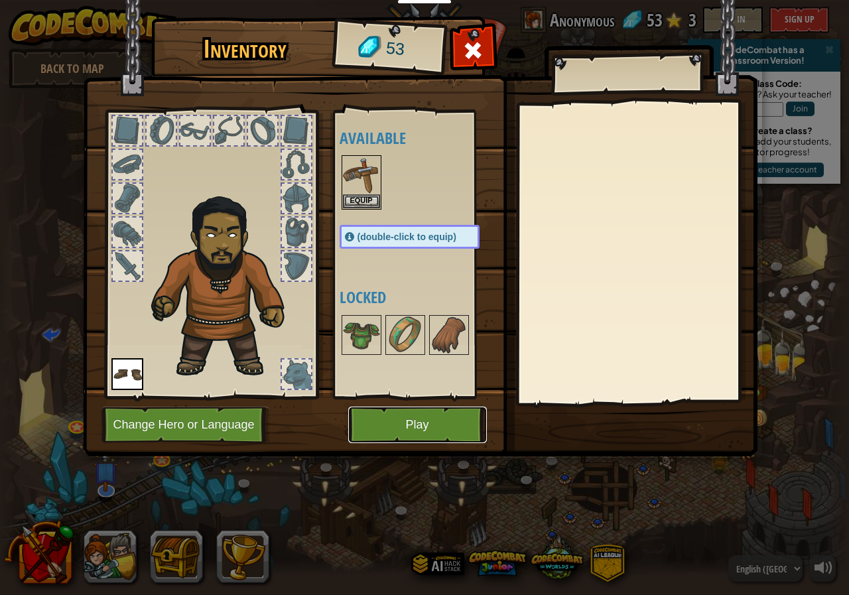
click at [382, 423] on button "Play" at bounding box center [417, 425] width 139 height 36
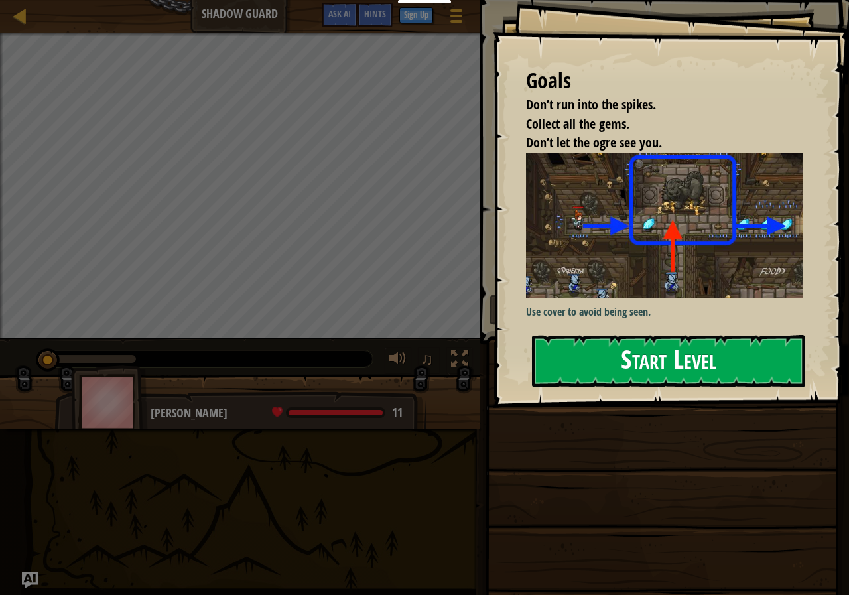
click at [719, 335] on button "Start Level" at bounding box center [668, 361] width 273 height 52
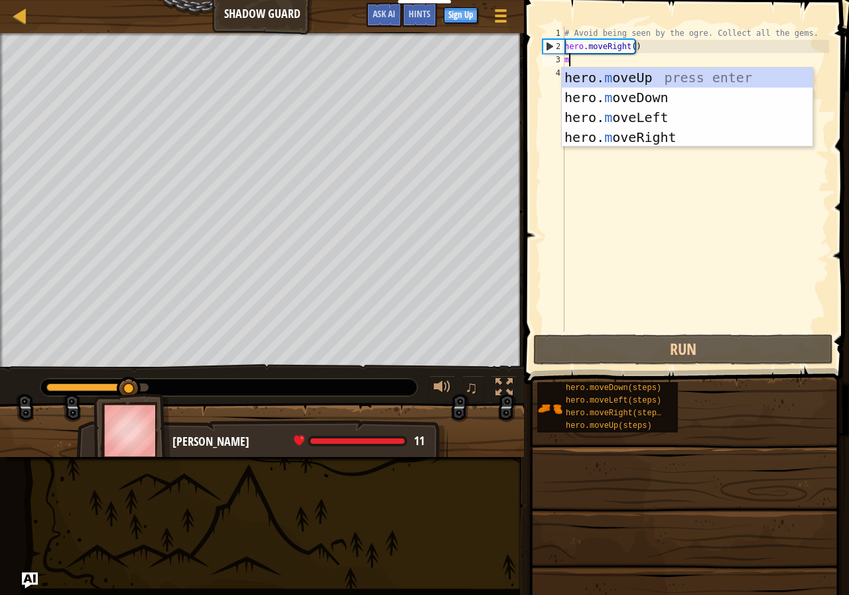
scroll to position [6, 0]
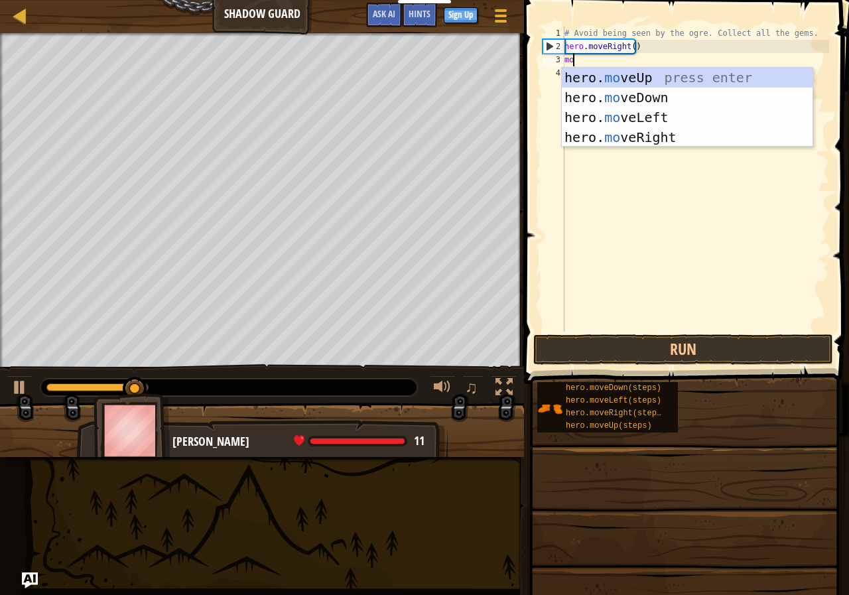
type textarea "mov"
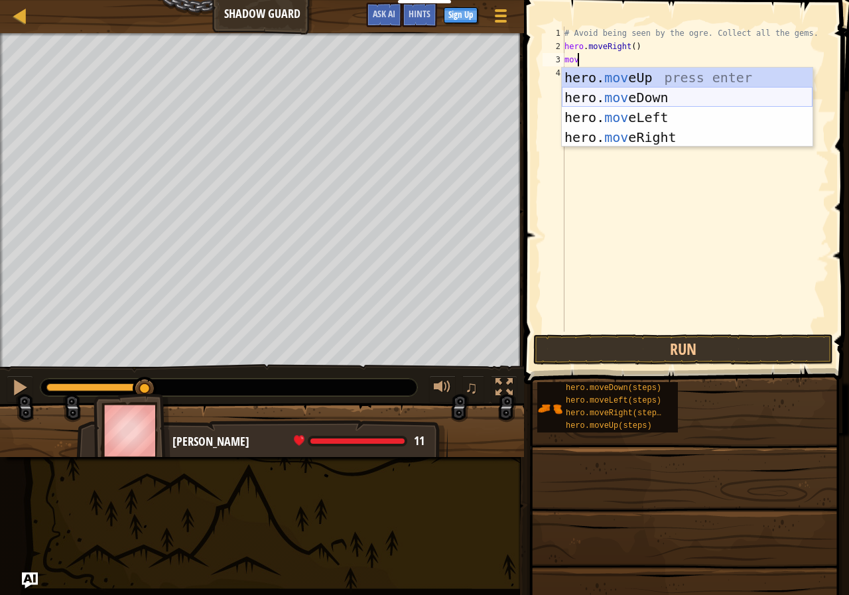
click at [723, 95] on div "hero. mov eUp press enter hero. mov eDown press enter hero. mov eLeft press ent…" at bounding box center [687, 127] width 251 height 119
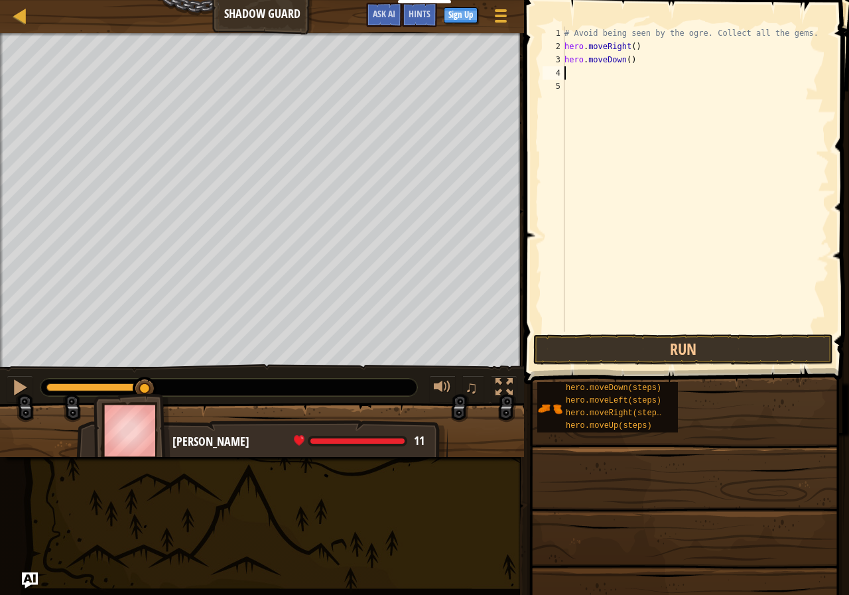
scroll to position [6, 0]
click at [677, 352] on button "Run" at bounding box center [683, 349] width 300 height 31
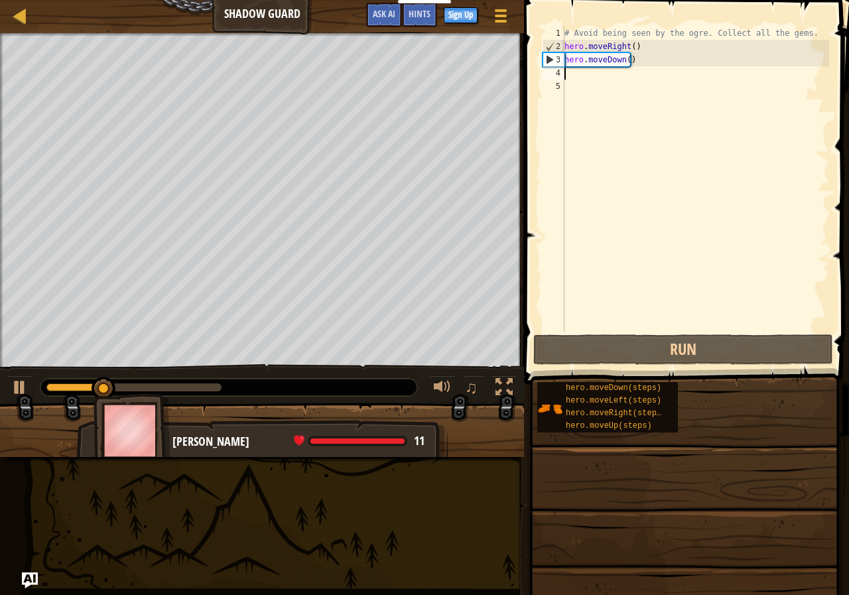
click at [663, 59] on div "# Avoid being seen by the ogre. Collect all the gems. hero . moveRight ( ) hero…" at bounding box center [695, 193] width 267 height 332
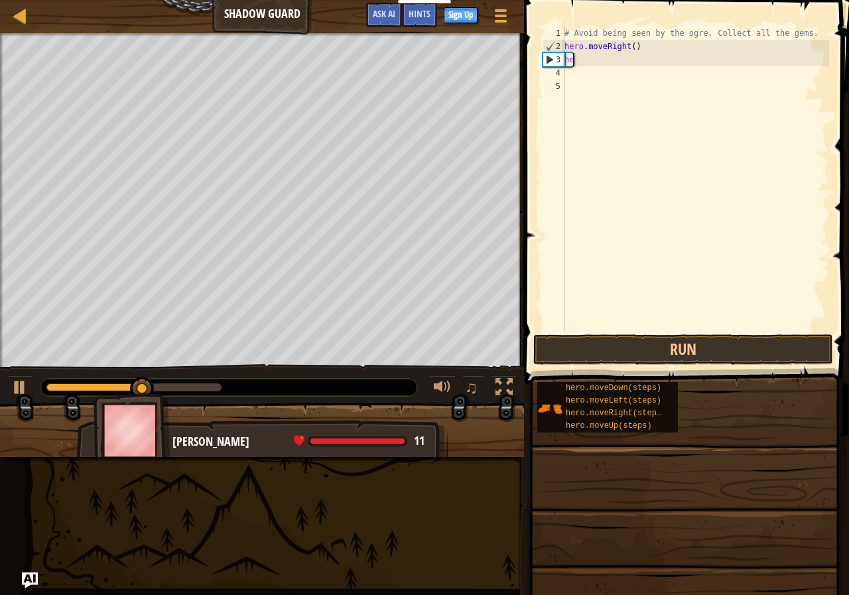
type textarea "h"
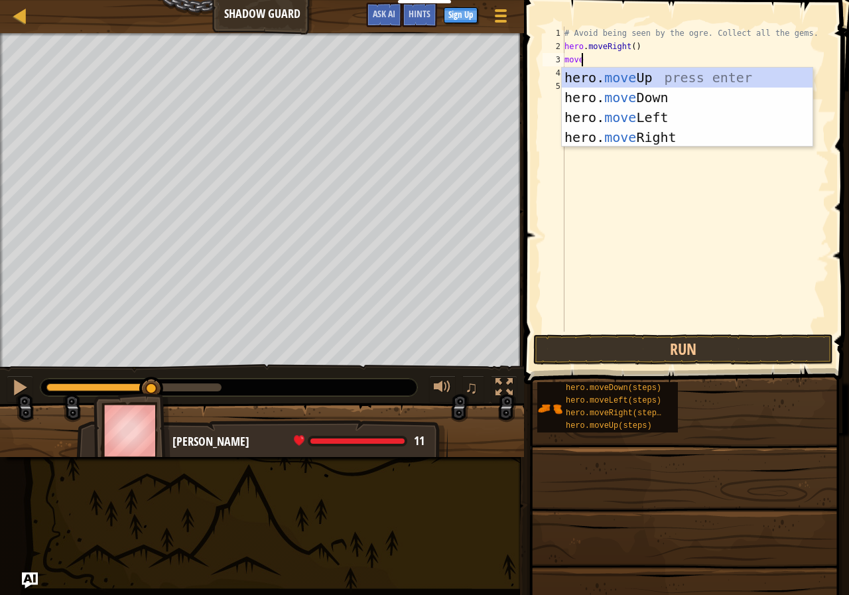
type textarea "mover"
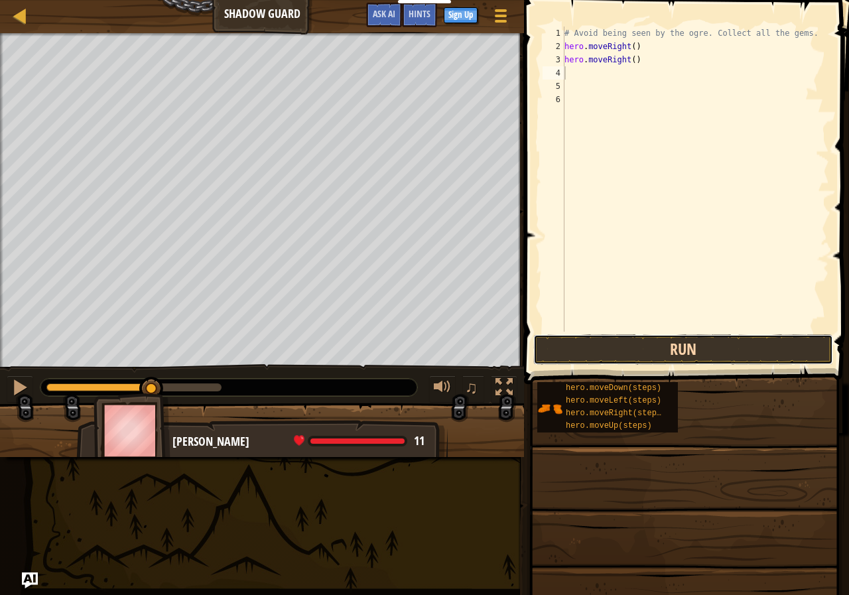
click at [711, 336] on button "Run" at bounding box center [683, 349] width 300 height 31
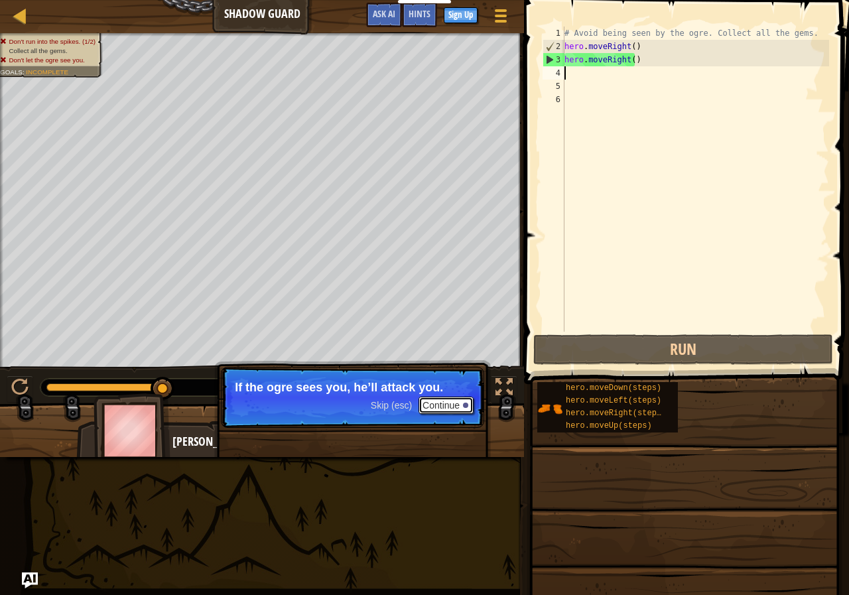
click at [446, 404] on button "Continue" at bounding box center [446, 405] width 55 height 17
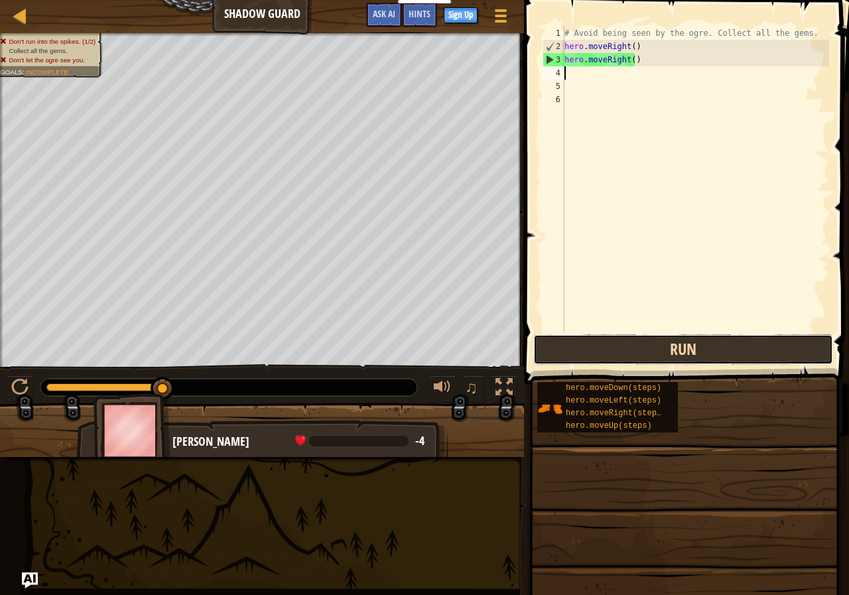
click at [628, 350] on button "Run" at bounding box center [683, 349] width 300 height 31
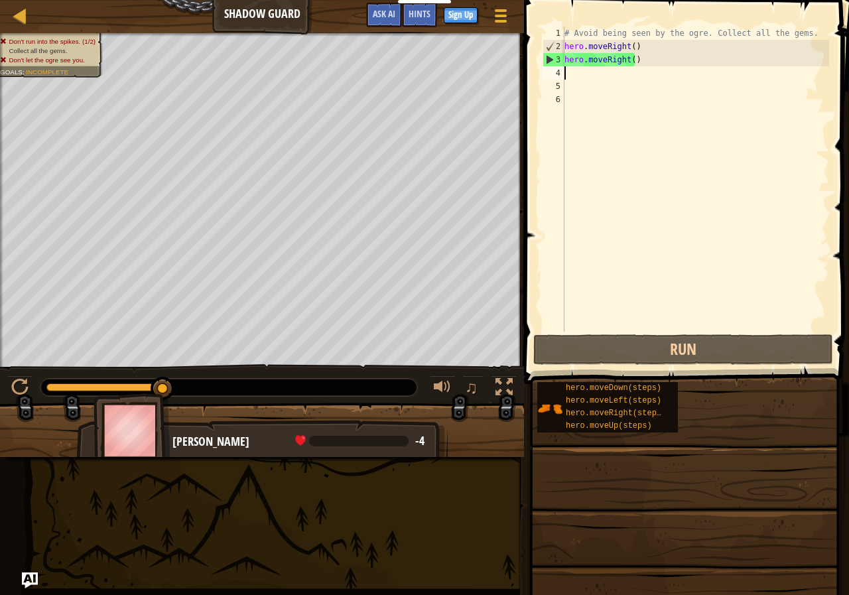
click at [659, 61] on div "# Avoid being seen by the ogre. Collect all the gems. hero . moveRight ( ) hero…" at bounding box center [695, 193] width 267 height 332
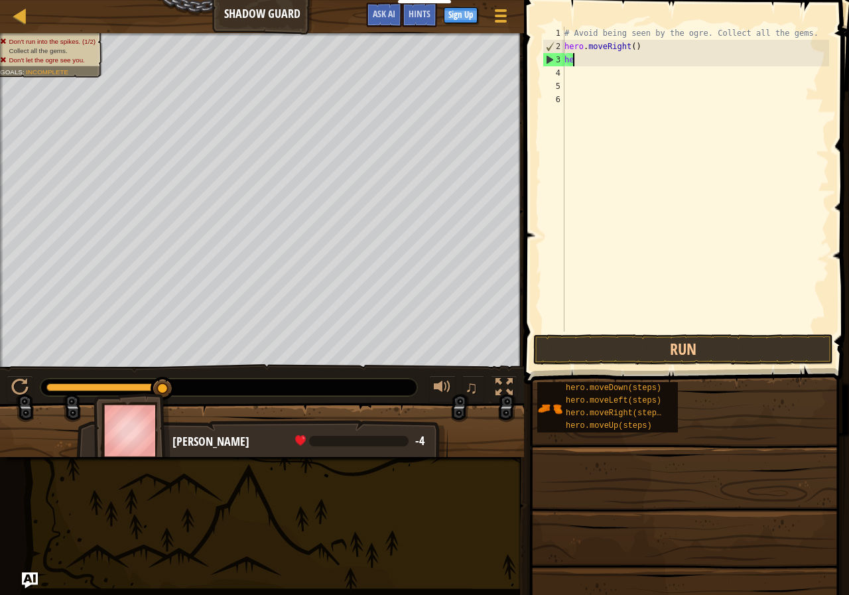
type textarea "h"
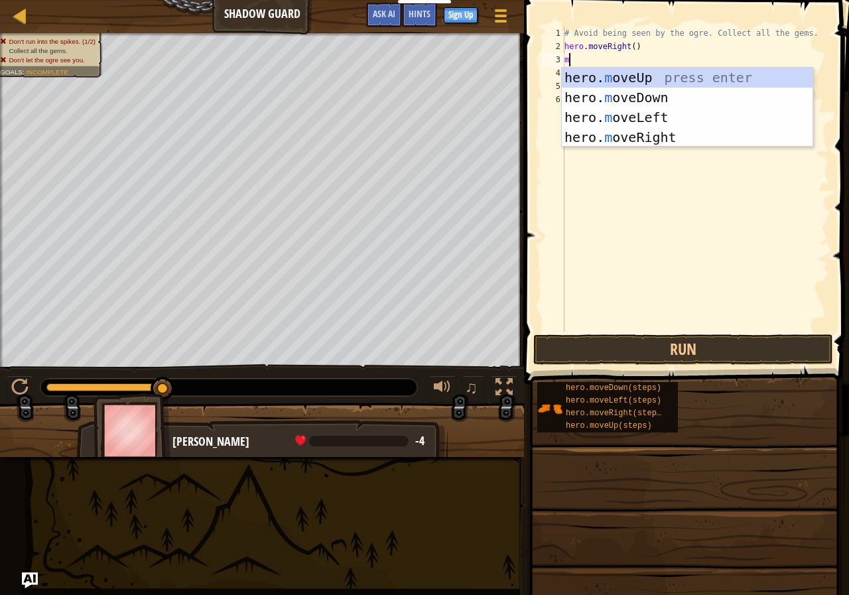
type textarea "mo"
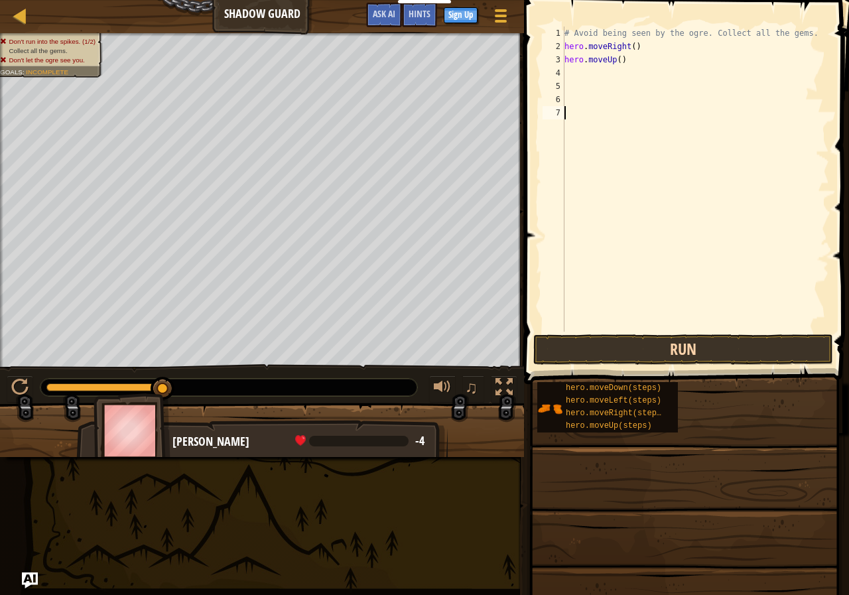
drag, startPoint x: 669, startPoint y: 330, endPoint x: 668, endPoint y: 350, distance: 19.3
click at [669, 339] on div "1 2 3 4 5 6 7 # Avoid being seen by the ogre. Collect all the gems. hero . move…" at bounding box center [684, 218] width 329 height 423
click at [668, 350] on button "Run" at bounding box center [683, 349] width 300 height 31
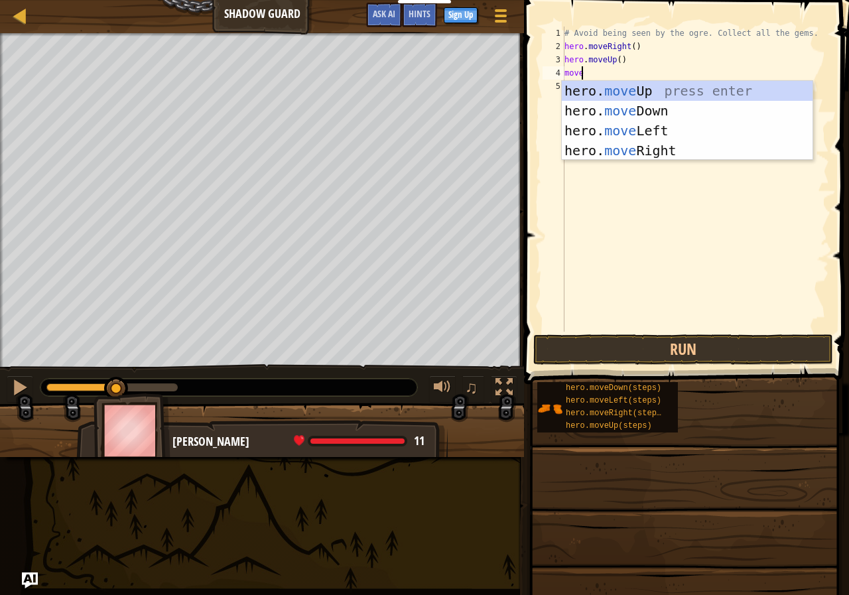
type textarea "mover"
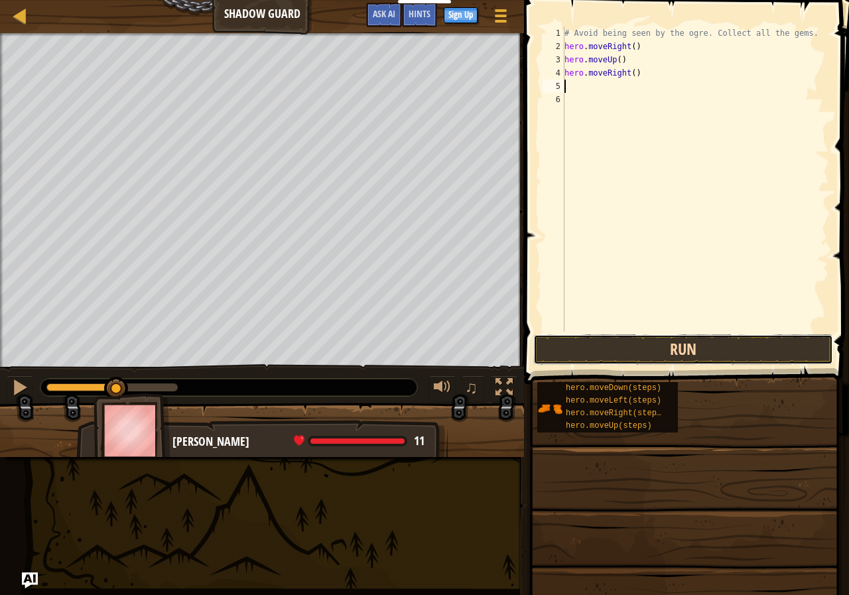
click at [705, 348] on button "Run" at bounding box center [683, 349] width 300 height 31
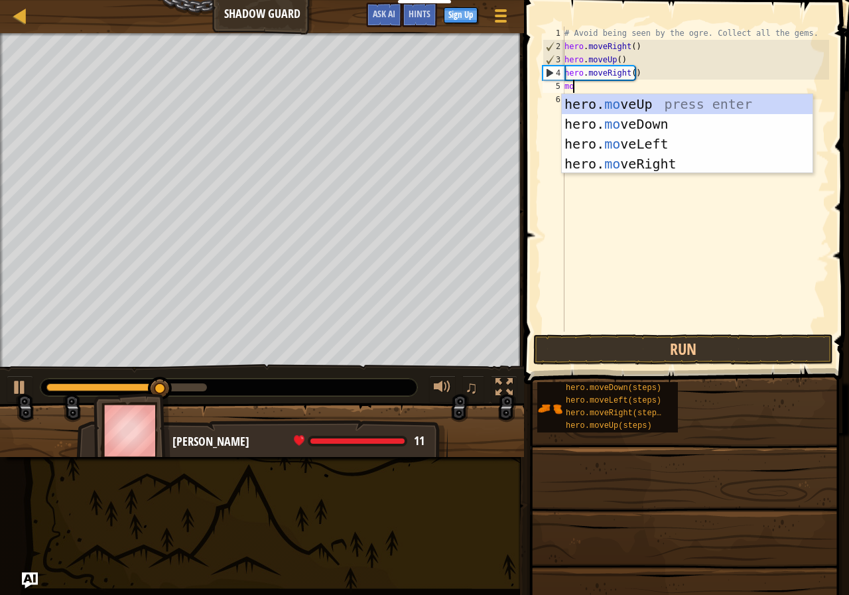
type textarea "mov"
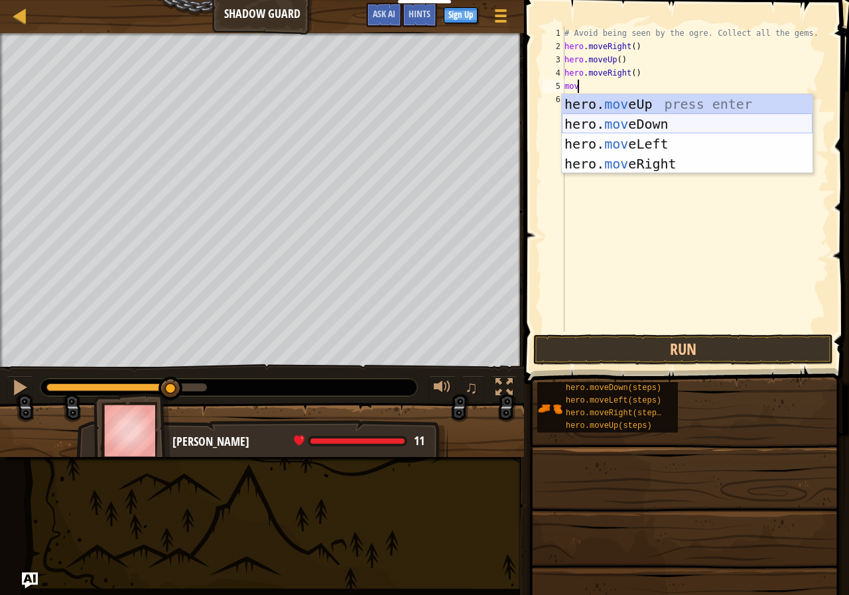
click at [641, 117] on div "hero. mov eUp press enter hero. mov eDown press enter hero. mov eLeft press ent…" at bounding box center [687, 153] width 251 height 119
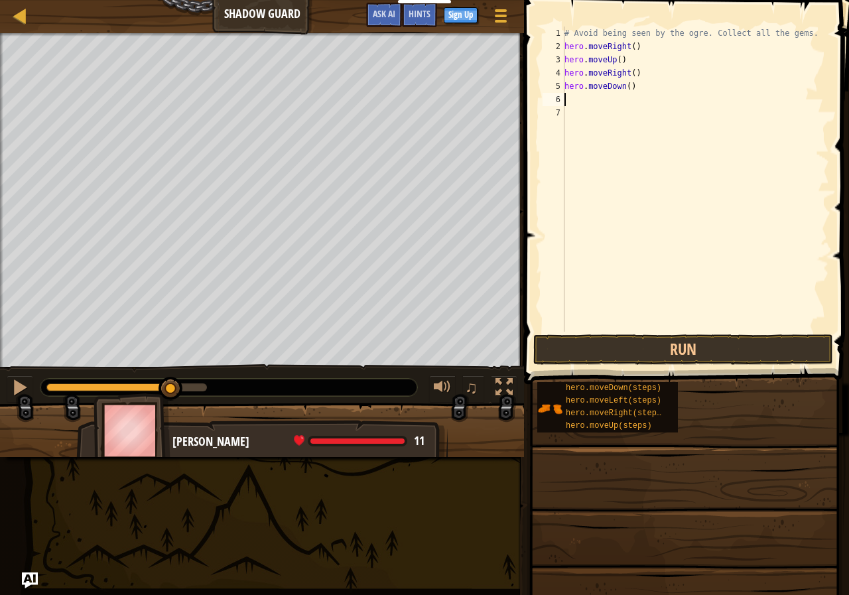
scroll to position [6, 0]
click at [622, 350] on button "Run" at bounding box center [683, 349] width 300 height 31
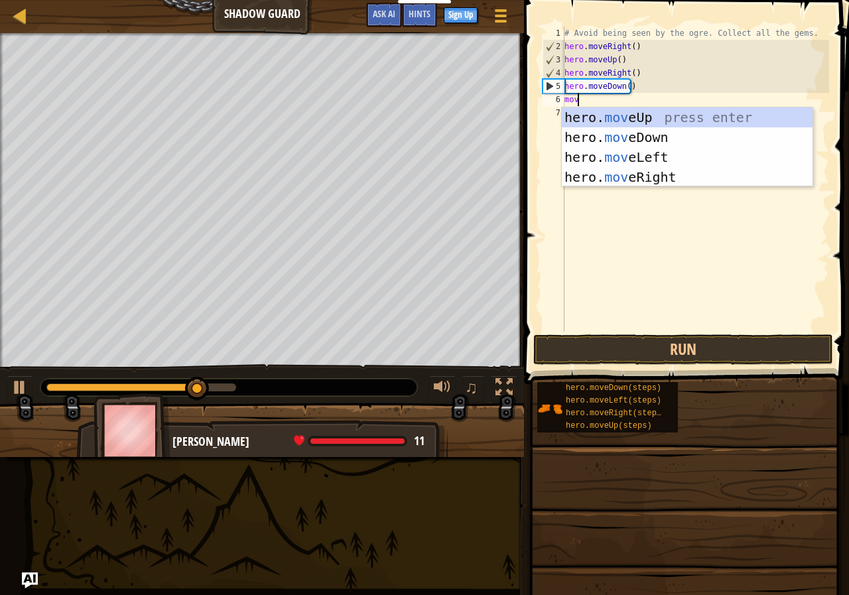
scroll to position [6, 1]
type textarea "movr"
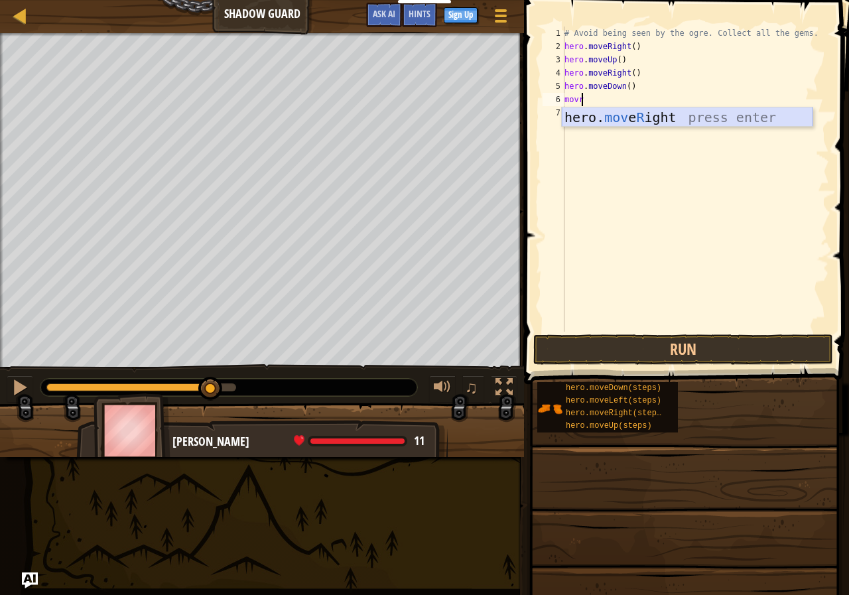
click at [747, 120] on div "hero. mov e R ight press enter" at bounding box center [687, 137] width 251 height 60
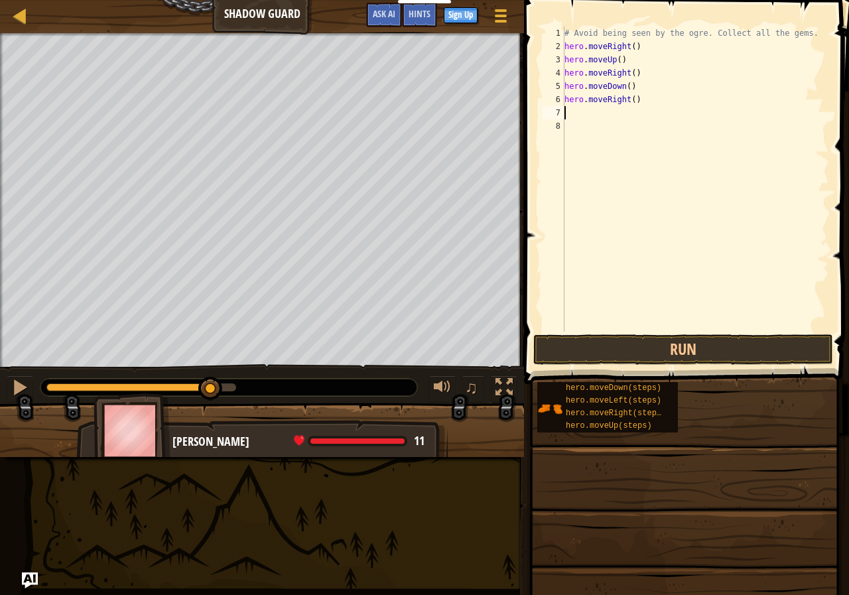
scroll to position [6, 0]
click at [636, 348] on button "Run" at bounding box center [683, 349] width 300 height 31
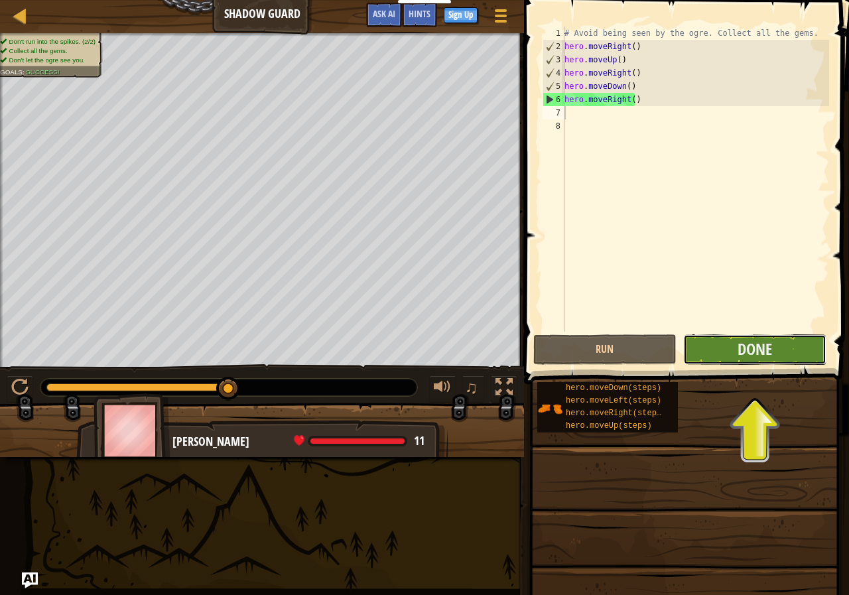
click at [788, 353] on button "Done" at bounding box center [754, 349] width 143 height 31
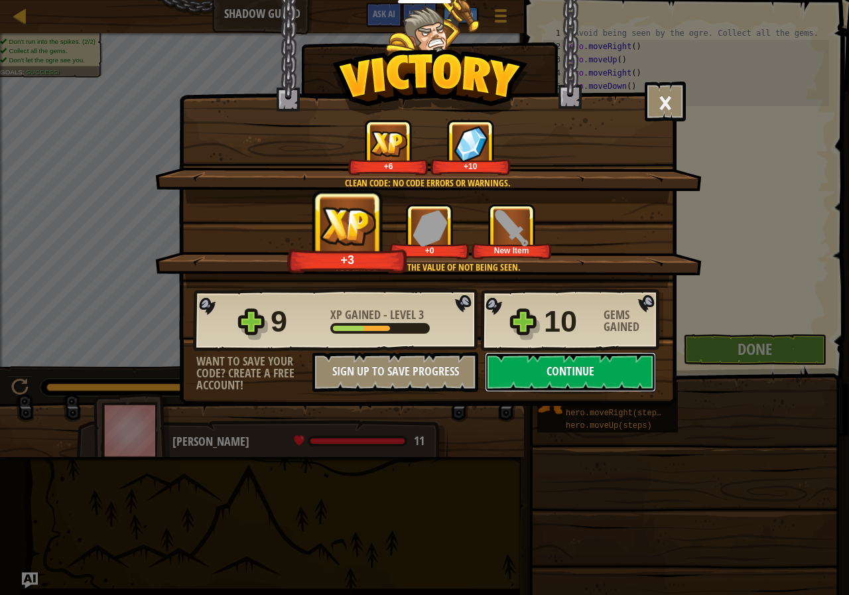
click at [553, 359] on button "Continue" at bounding box center [570, 372] width 171 height 40
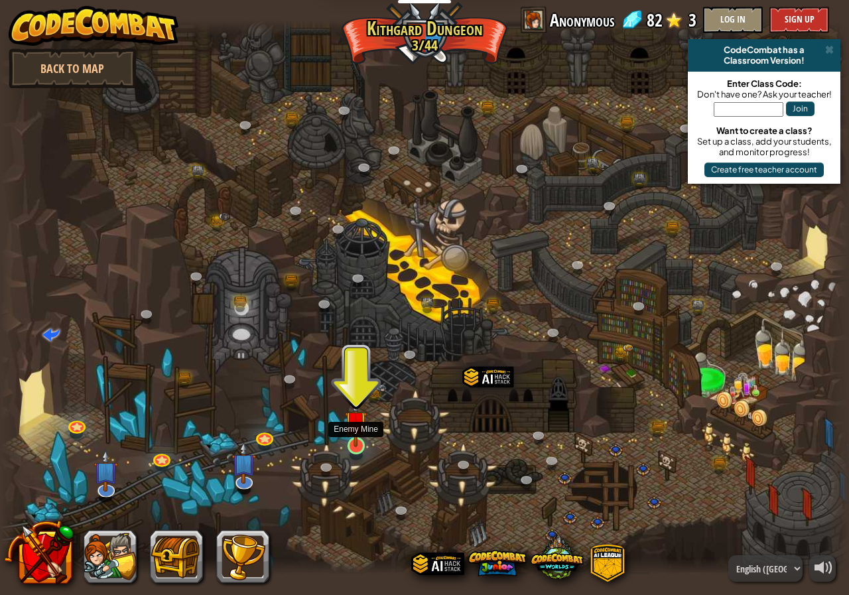
drag, startPoint x: 346, startPoint y: 440, endPoint x: 352, endPoint y: 443, distance: 7.4
click at [348, 443] on div "Twisted Canyon (Locked) Challenge: collect the most gold using all the programm…" at bounding box center [424, 297] width 849 height 555
click at [354, 443] on img at bounding box center [356, 422] width 22 height 50
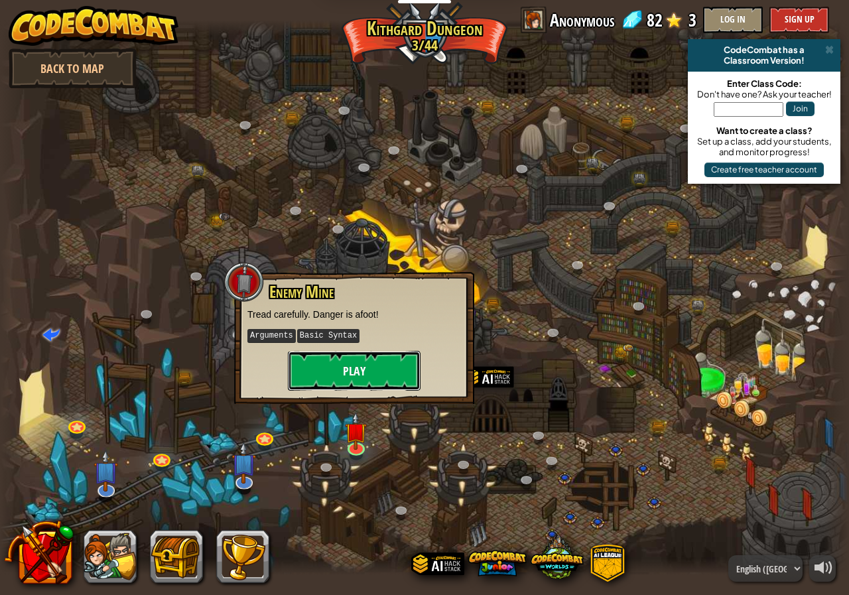
click at [358, 372] on button "Play" at bounding box center [354, 371] width 133 height 40
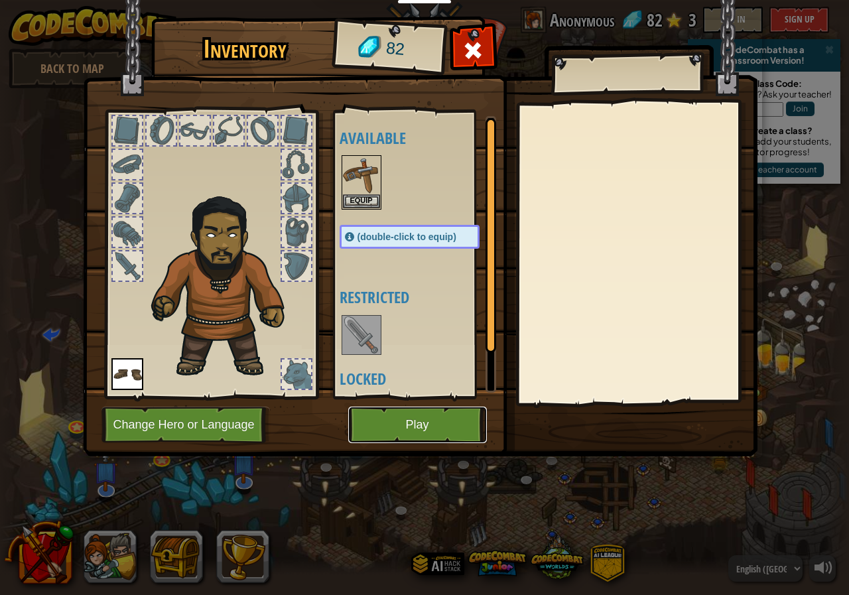
click at [384, 425] on button "Play" at bounding box center [417, 425] width 139 height 36
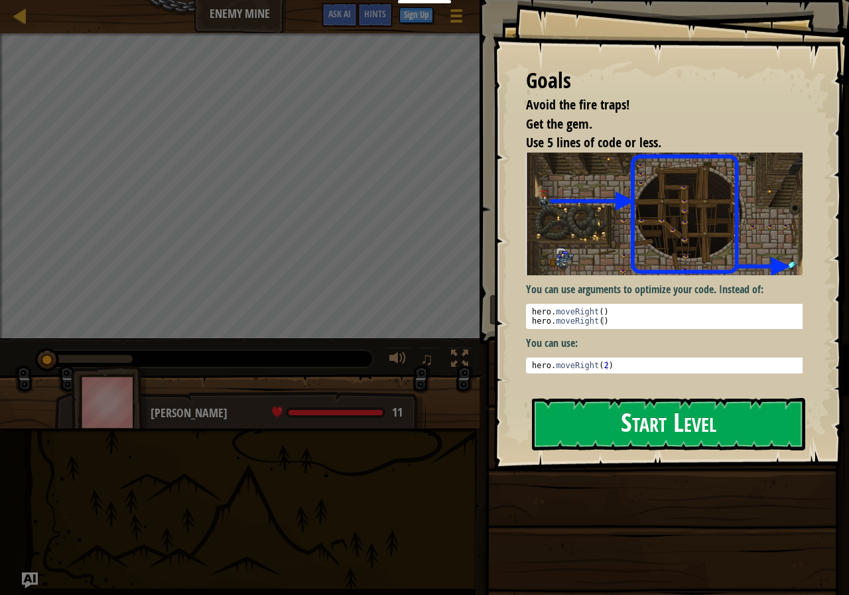
click at [592, 436] on button "Start Level" at bounding box center [668, 424] width 273 height 52
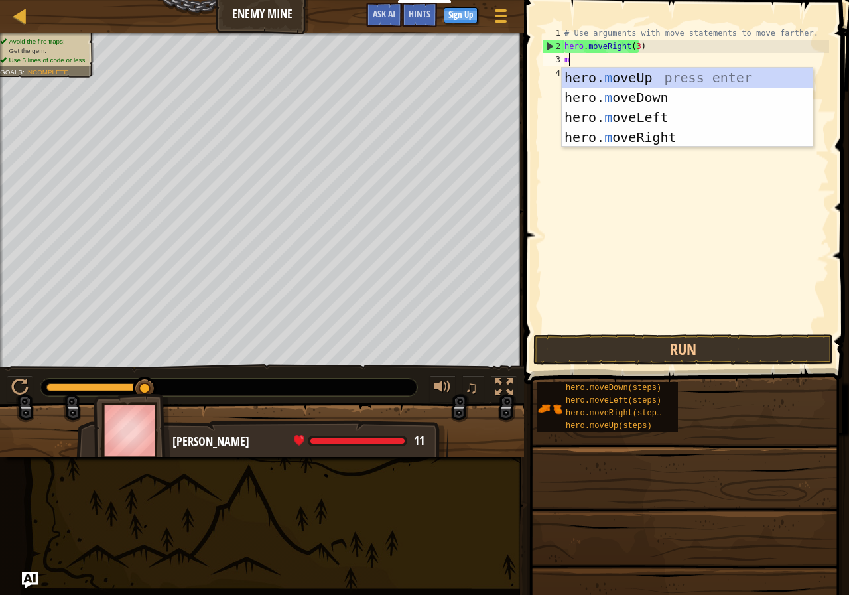
scroll to position [6, 0]
type textarea "mov"
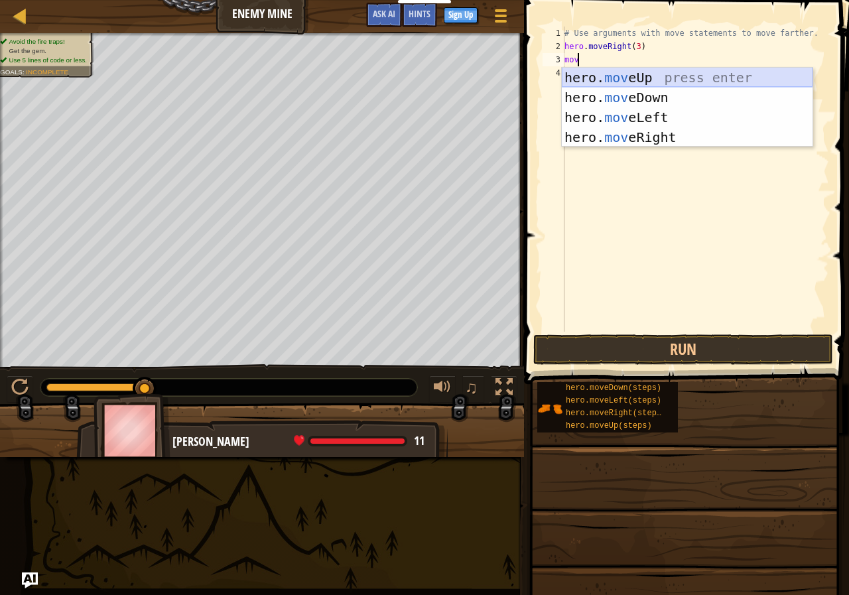
click at [669, 74] on div "hero. mov eUp press enter hero. mov eDown press enter hero. mov eLeft press ent…" at bounding box center [687, 127] width 251 height 119
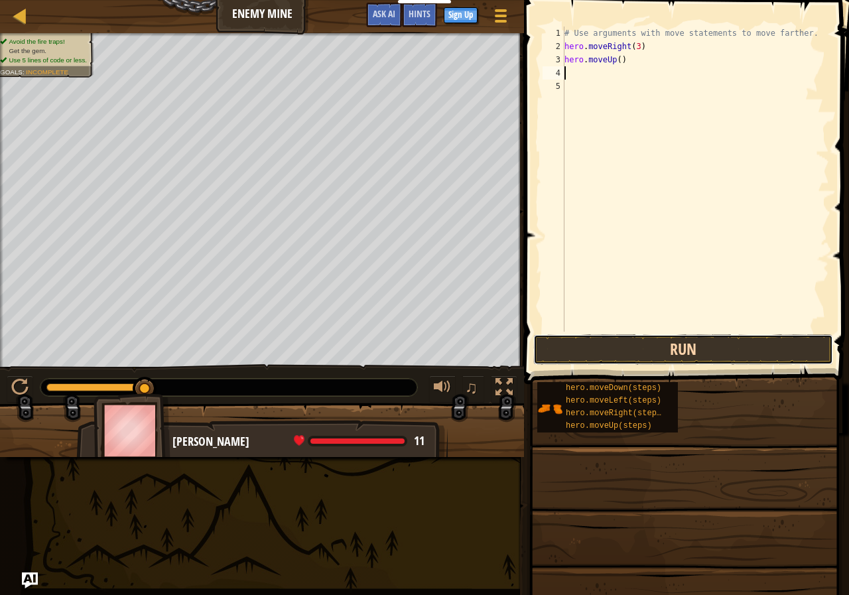
click at [644, 355] on button "Run" at bounding box center [683, 349] width 300 height 31
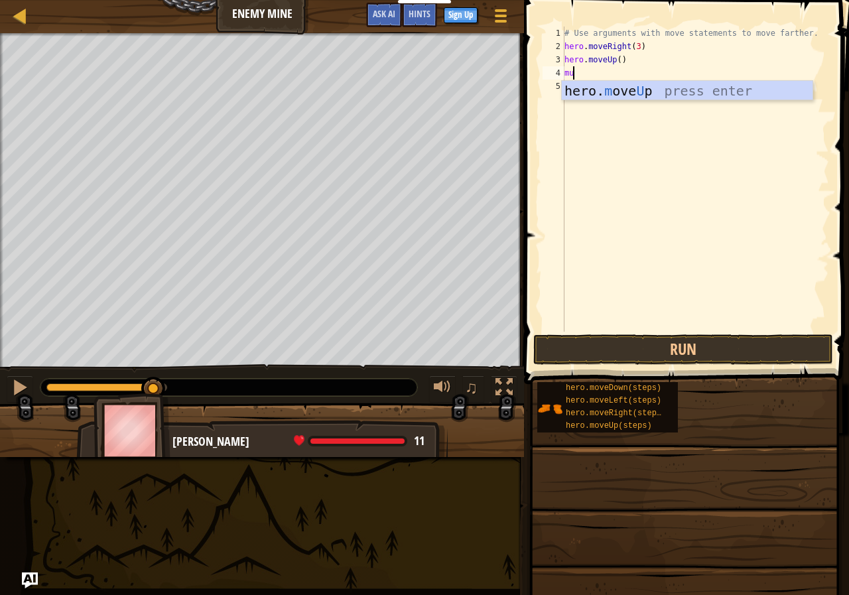
type textarea "mup"
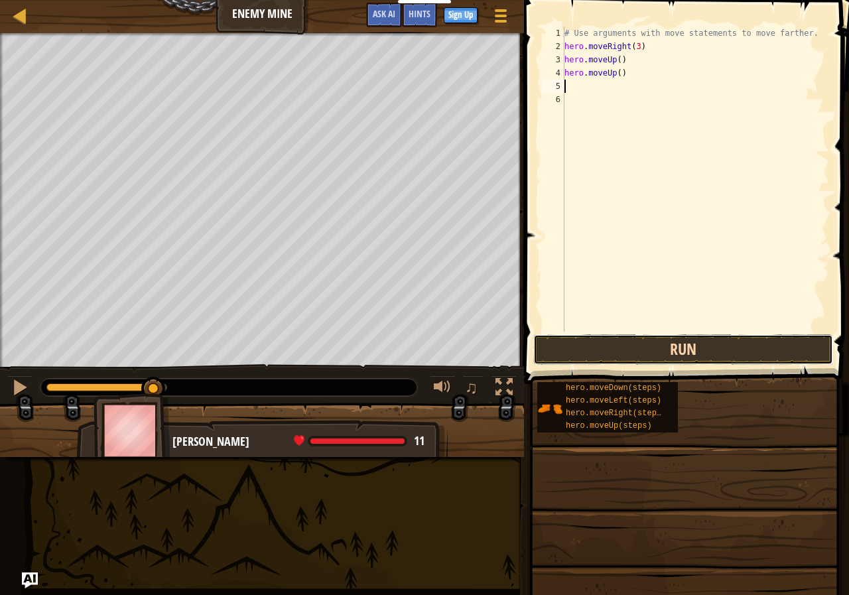
click at [600, 346] on button "Run" at bounding box center [683, 349] width 300 height 31
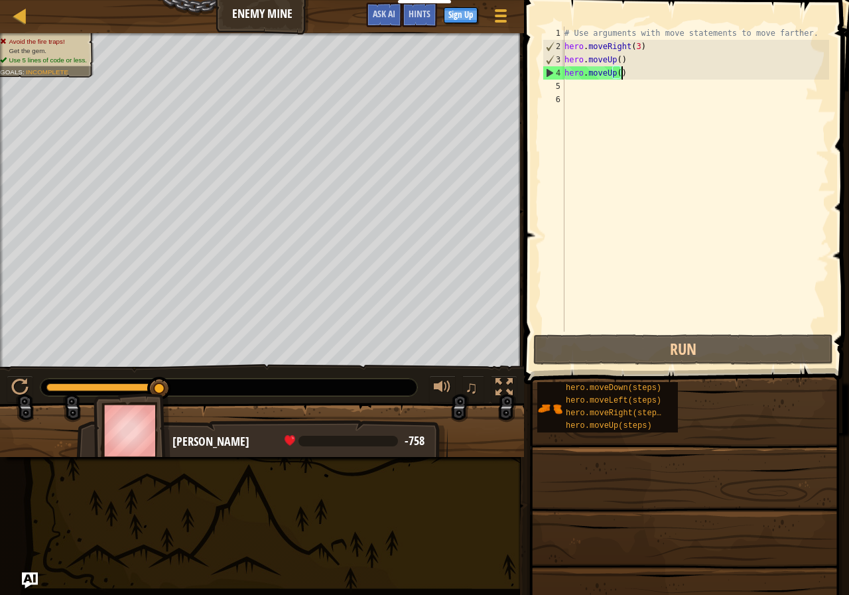
drag, startPoint x: 647, startPoint y: 78, endPoint x: 634, endPoint y: 82, distance: 14.1
click at [644, 79] on div "# Use arguments with move statements to move farther. hero . moveRight ( 3 ) he…" at bounding box center [695, 193] width 267 height 332
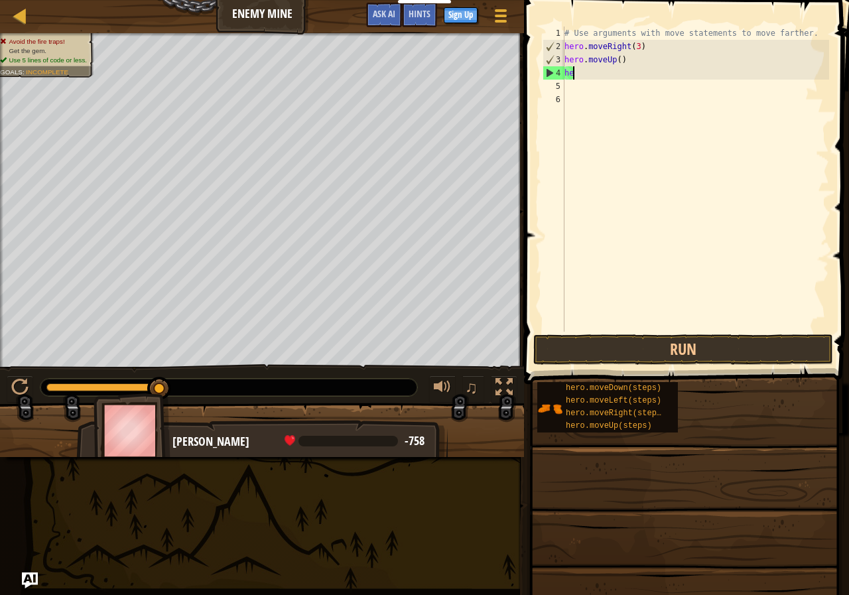
type textarea "h"
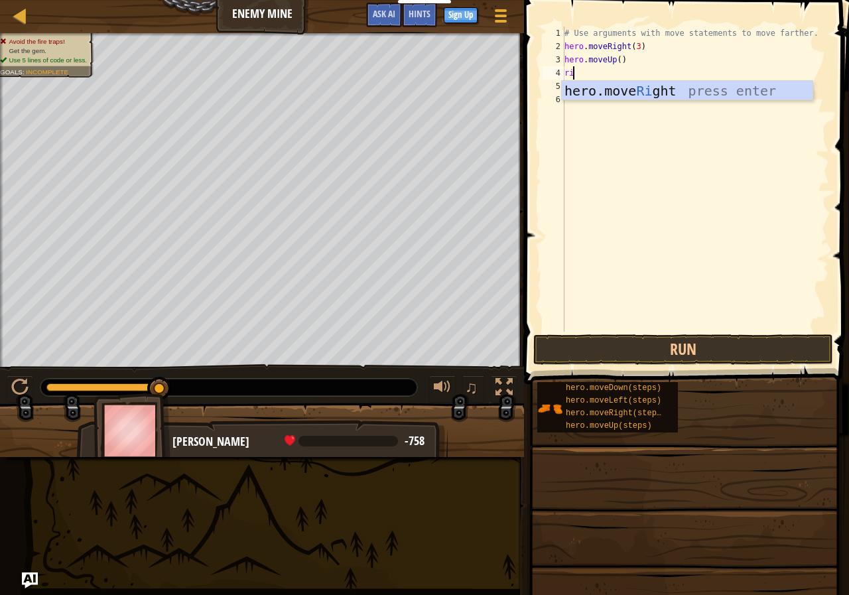
scroll to position [6, 1]
type textarea "righ"
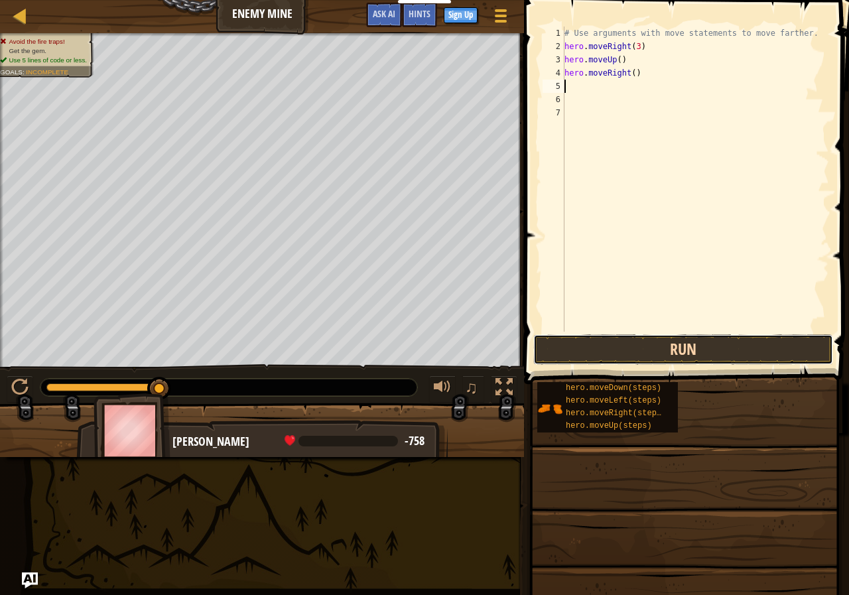
click at [711, 352] on button "Run" at bounding box center [683, 349] width 300 height 31
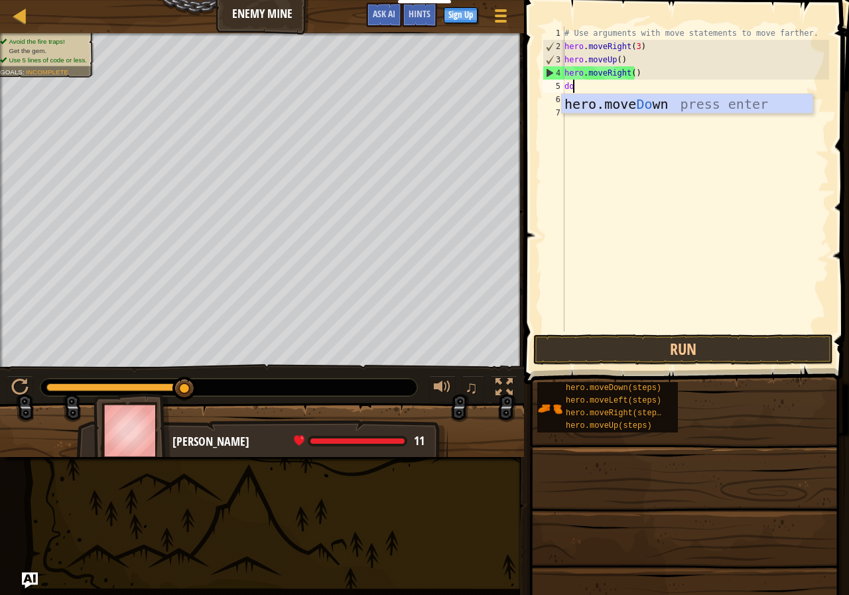
type textarea "down"
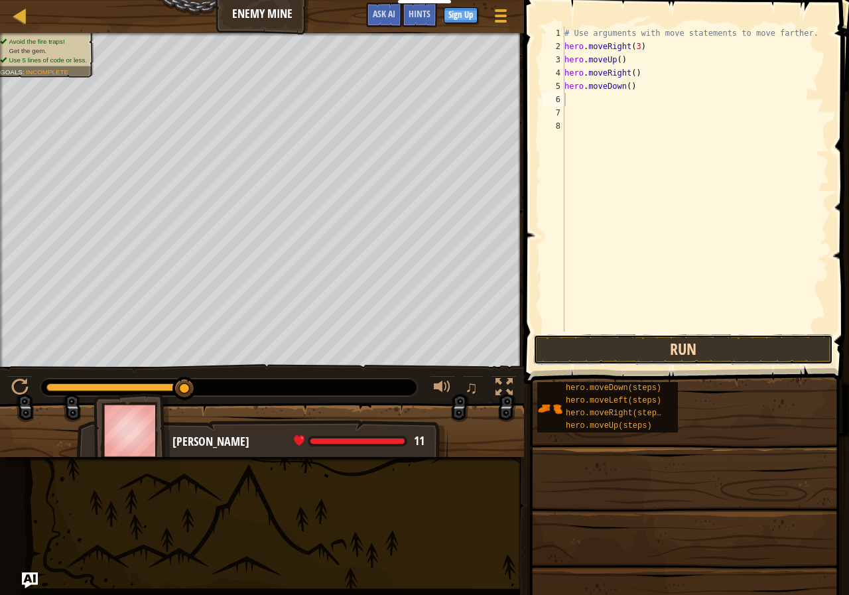
click at [614, 338] on button "Run" at bounding box center [683, 349] width 300 height 31
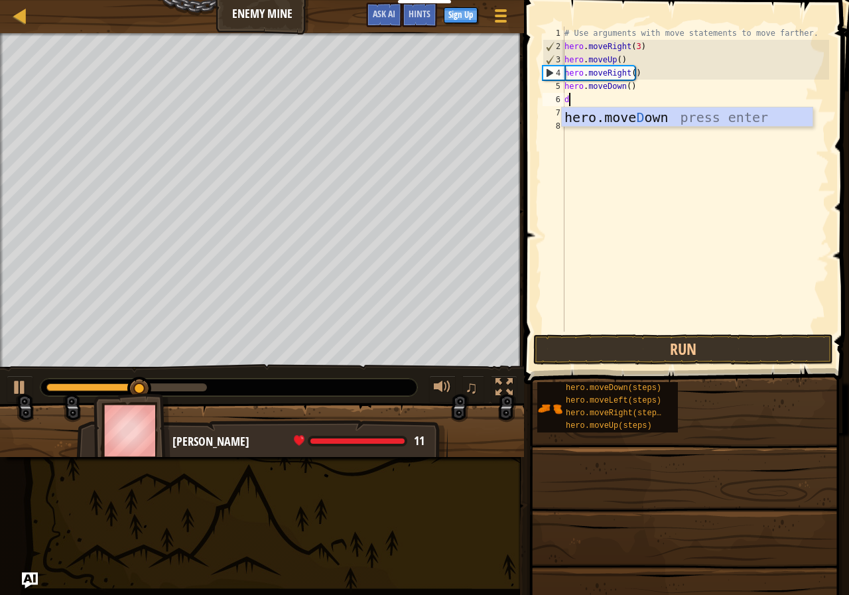
type textarea "do"
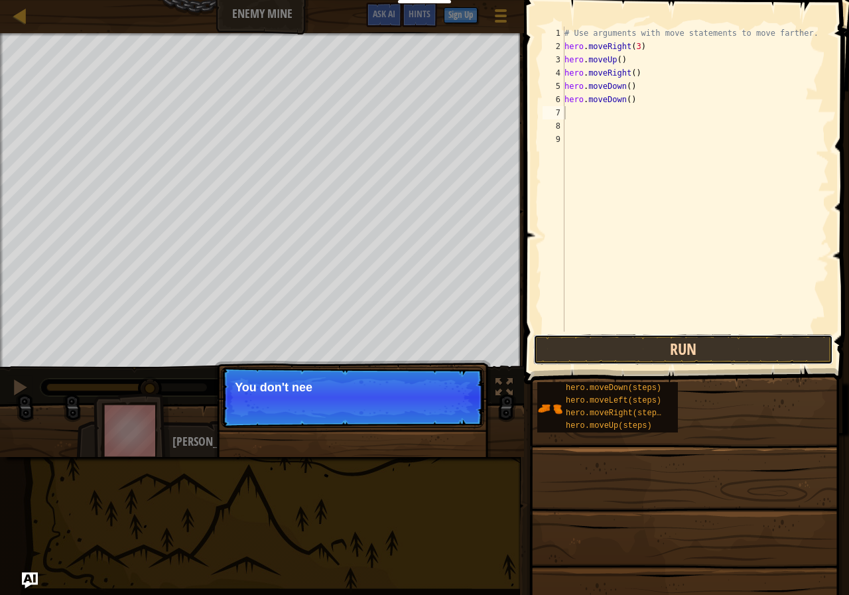
click at [690, 345] on button "Run" at bounding box center [683, 349] width 300 height 31
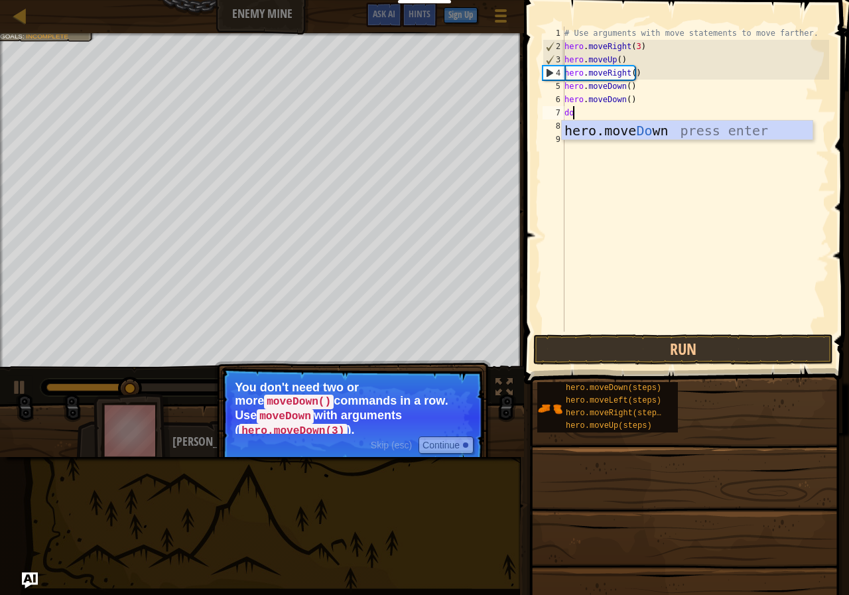
scroll to position [6, 1]
type textarea "down"
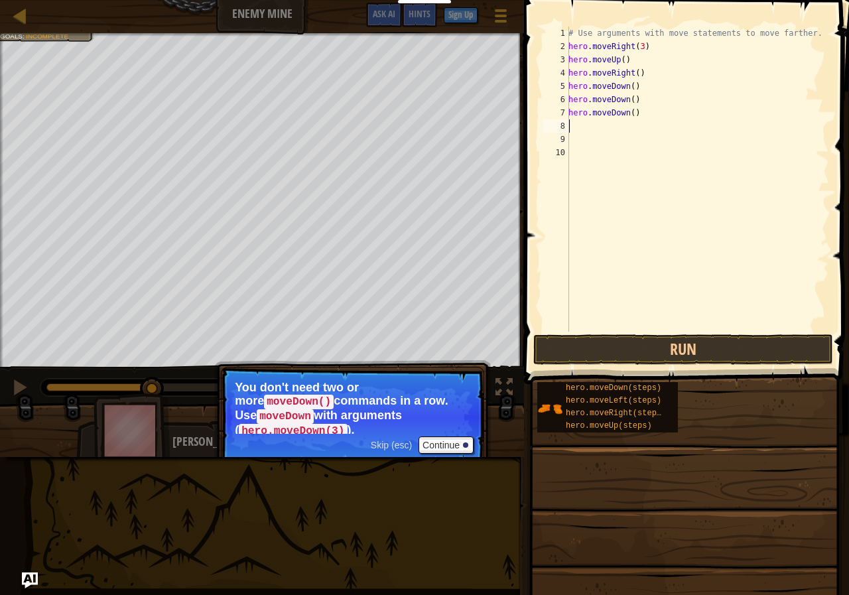
scroll to position [6, 0]
click at [585, 342] on button "Run" at bounding box center [683, 349] width 300 height 31
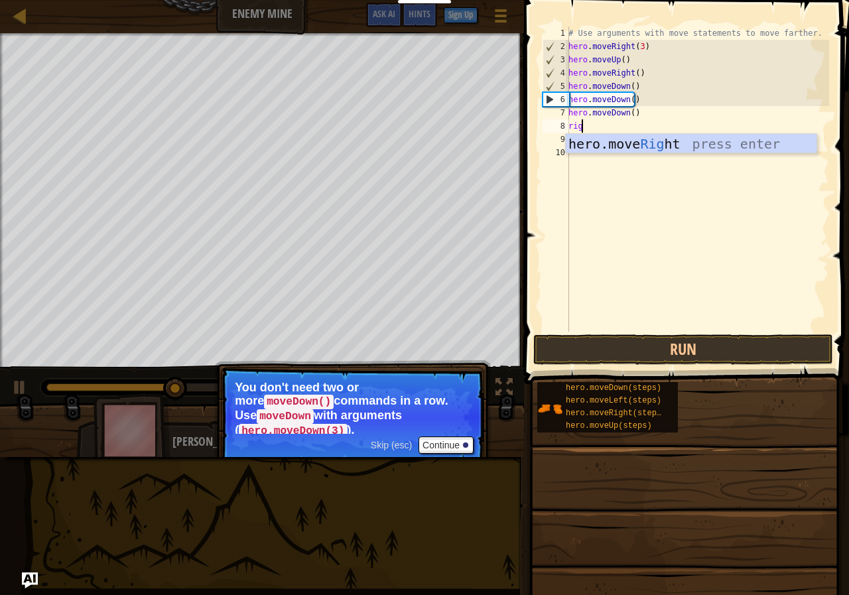
type textarea "right"
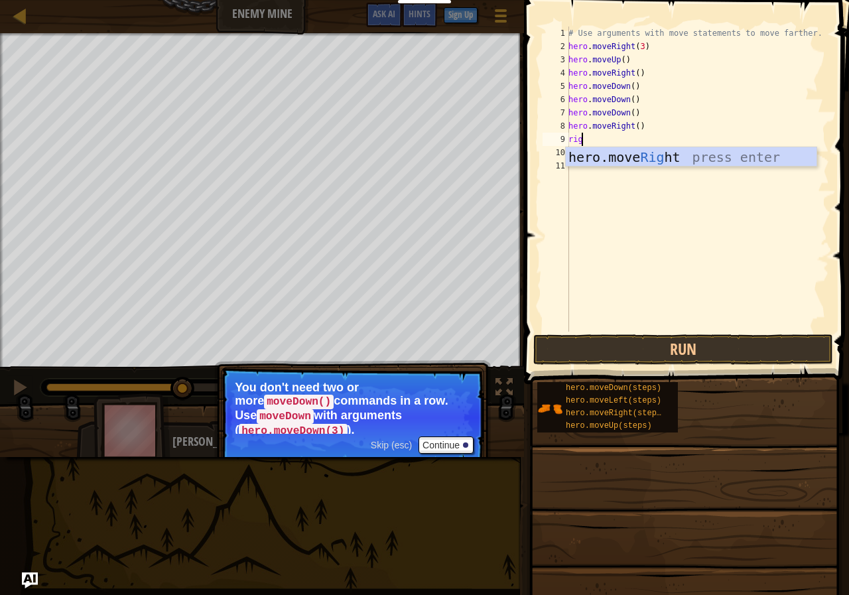
type textarea "right"
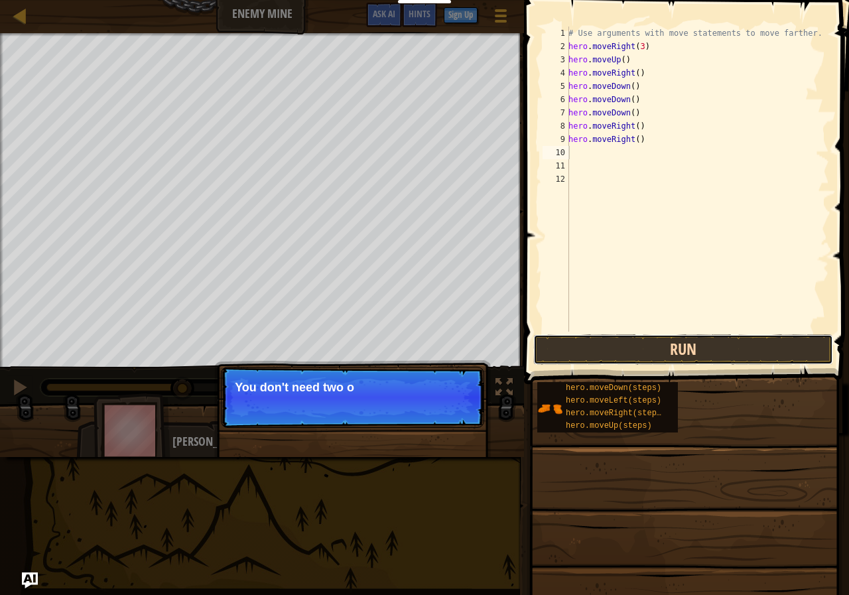
click at [712, 349] on button "Run" at bounding box center [683, 349] width 300 height 31
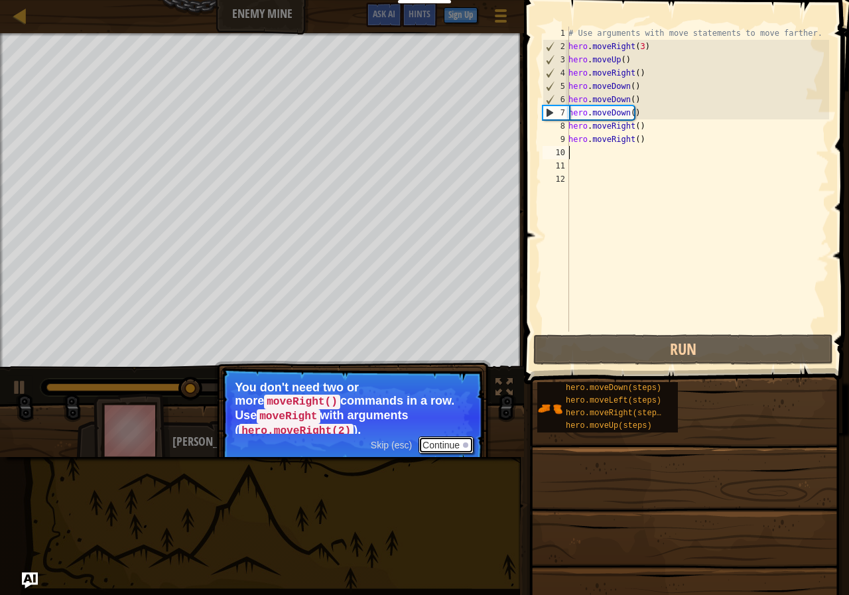
click at [447, 437] on button "Continue" at bounding box center [446, 445] width 55 height 17
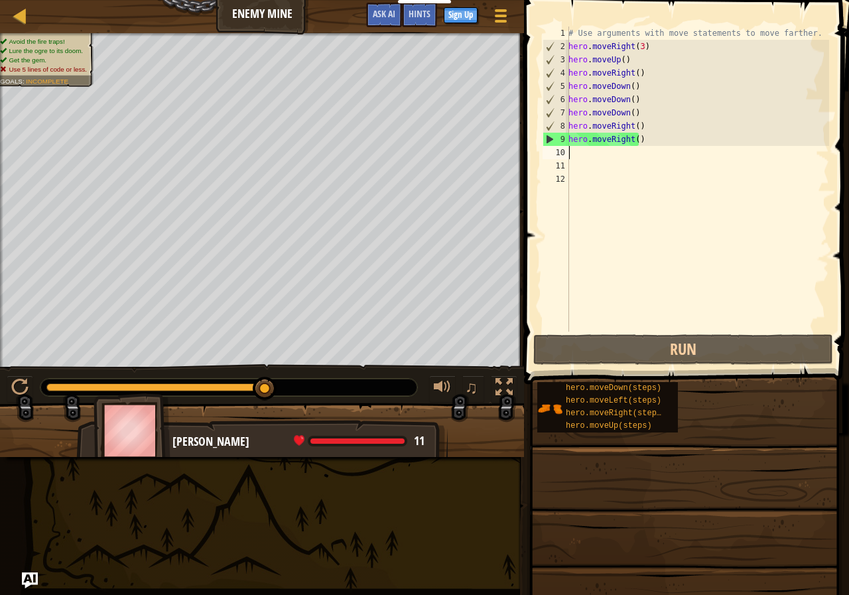
click at [579, 155] on div "# Use arguments with move statements to move farther. hero . moveRight ( 3 ) he…" at bounding box center [697, 193] width 263 height 332
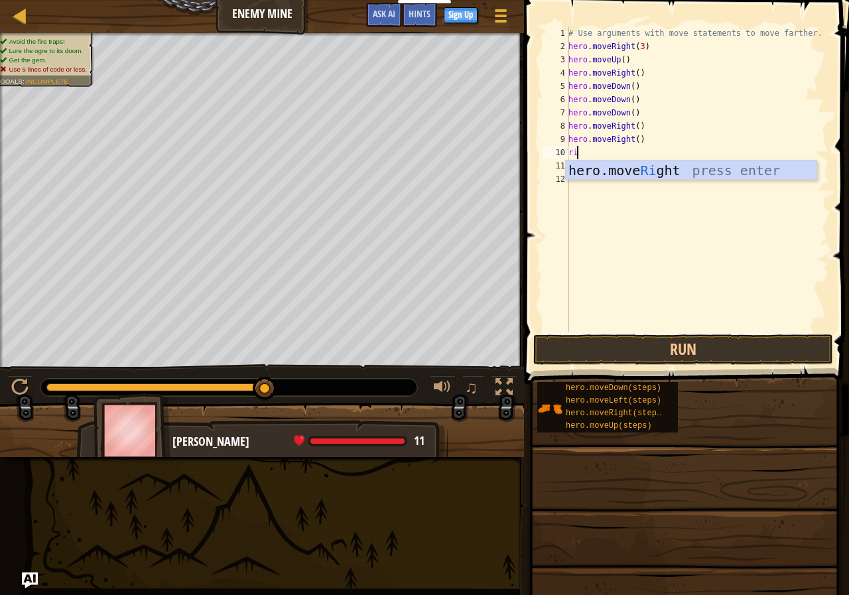
type textarea "r"
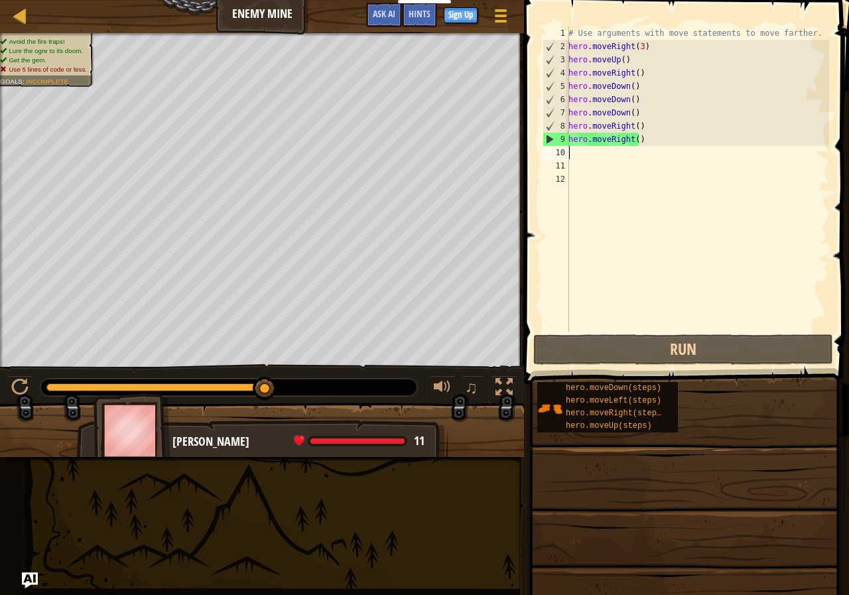
type textarea "m"
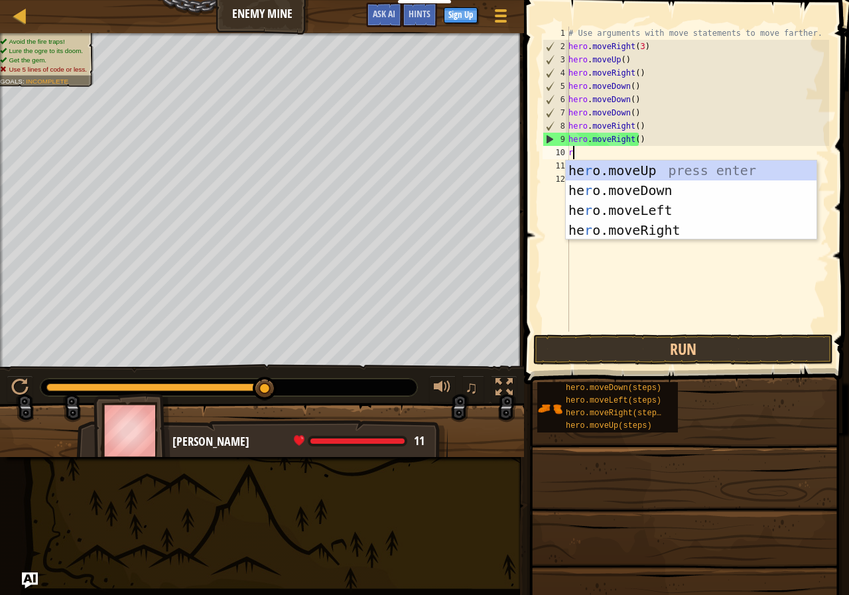
type textarea "ri"
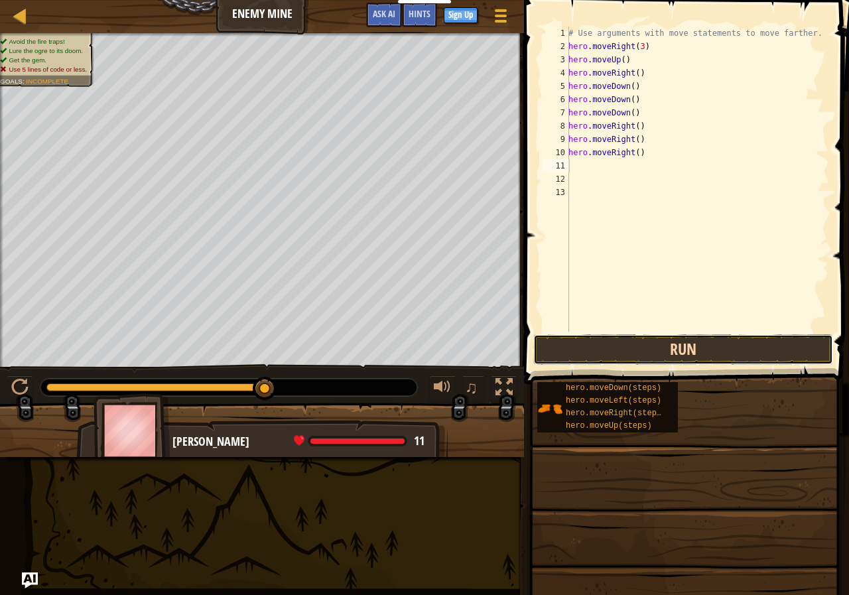
click at [705, 342] on button "Run" at bounding box center [683, 349] width 300 height 31
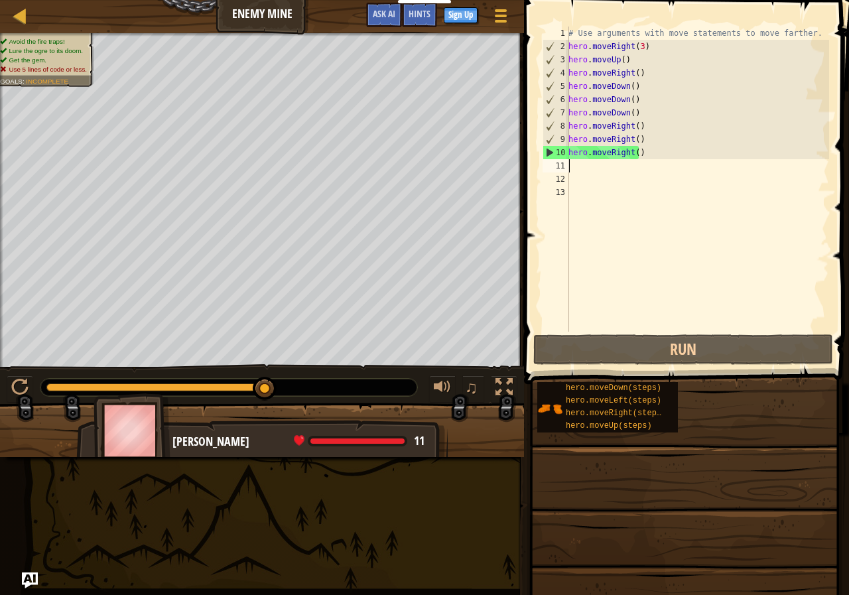
type textarea "l"
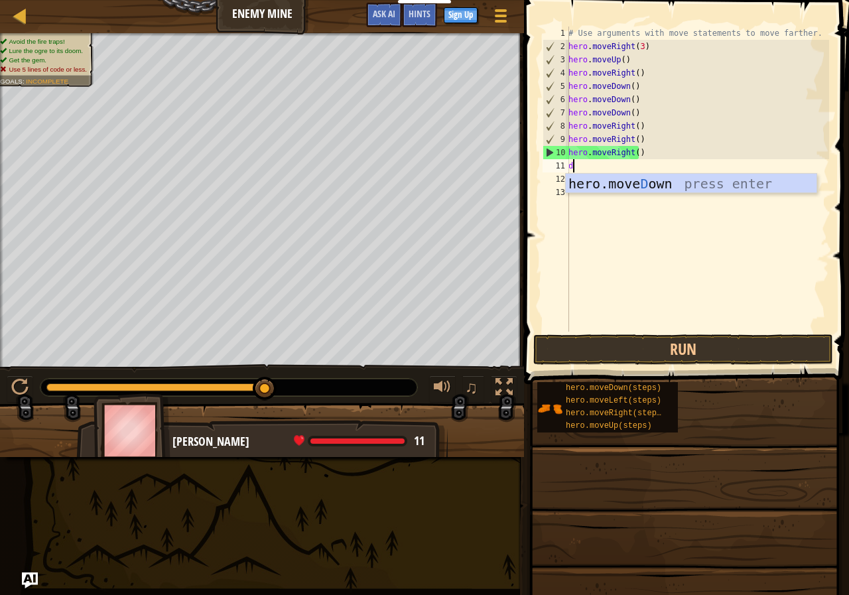
type textarea "do"
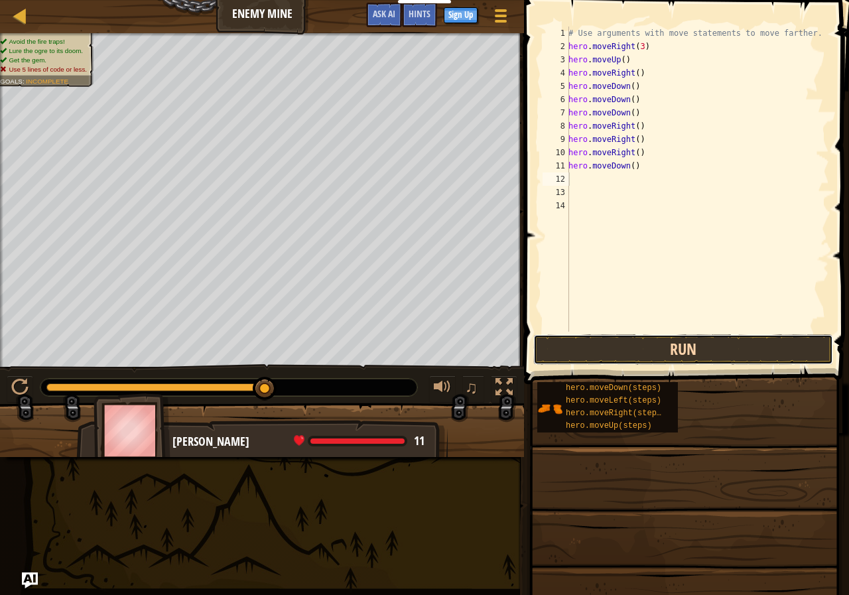
click at [619, 344] on button "Run" at bounding box center [683, 349] width 300 height 31
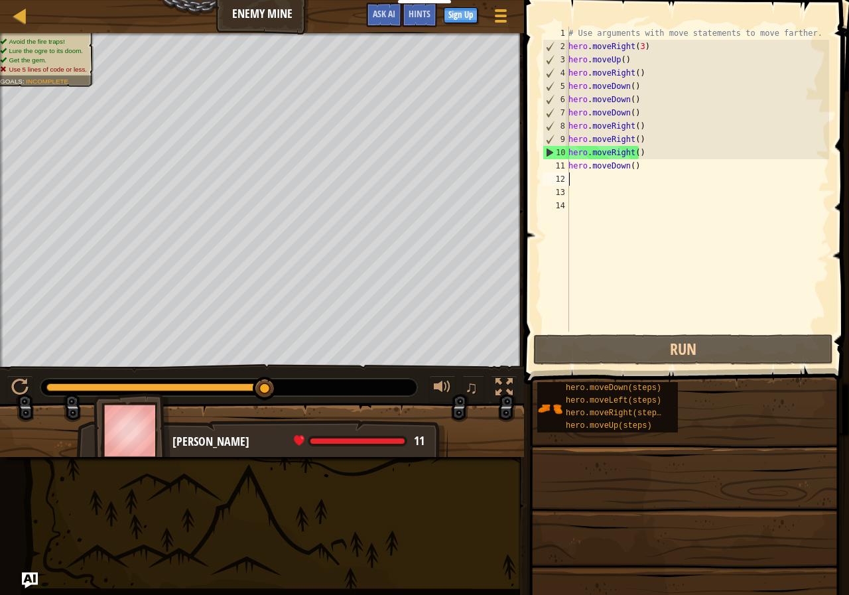
click at [644, 164] on div "# Use arguments with move statements to move farther. hero . moveRight ( 3 ) he…" at bounding box center [697, 193] width 263 height 332
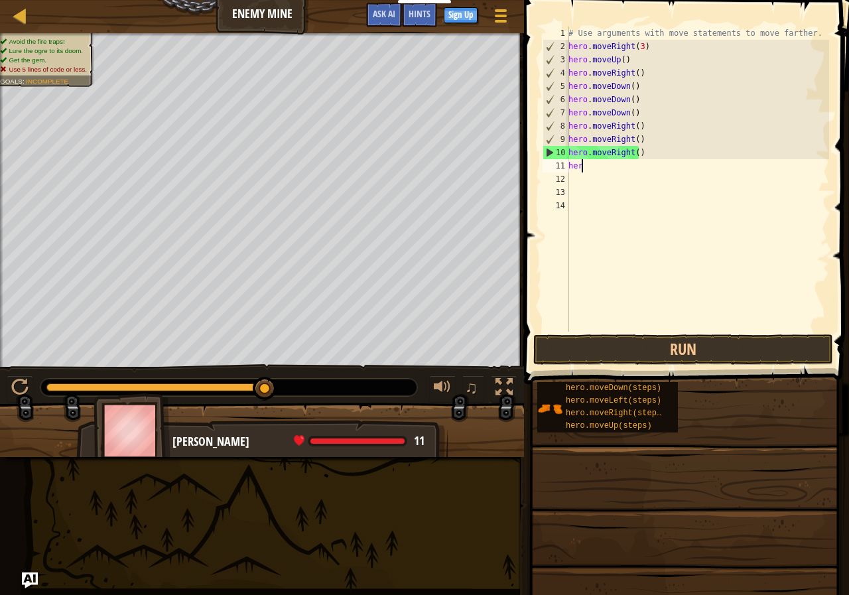
type textarea "h"
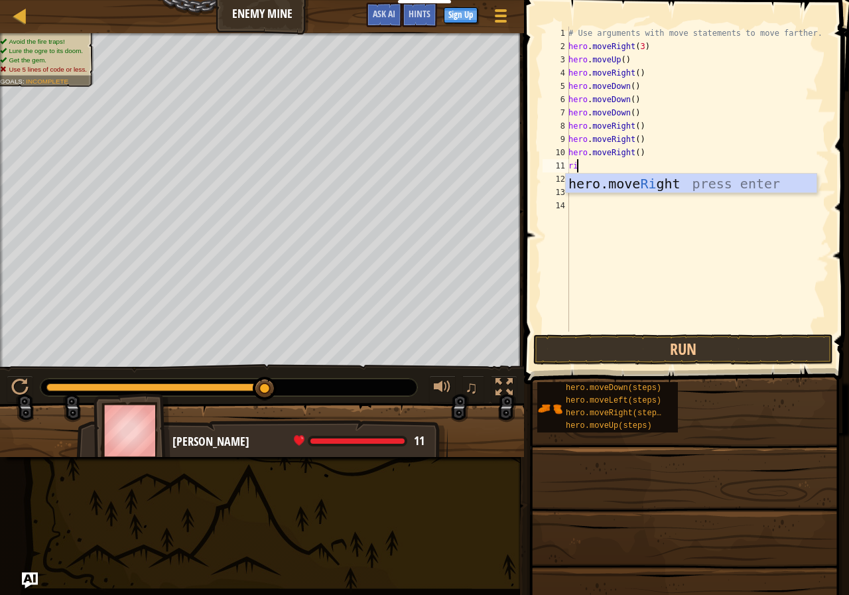
type textarea "rig"
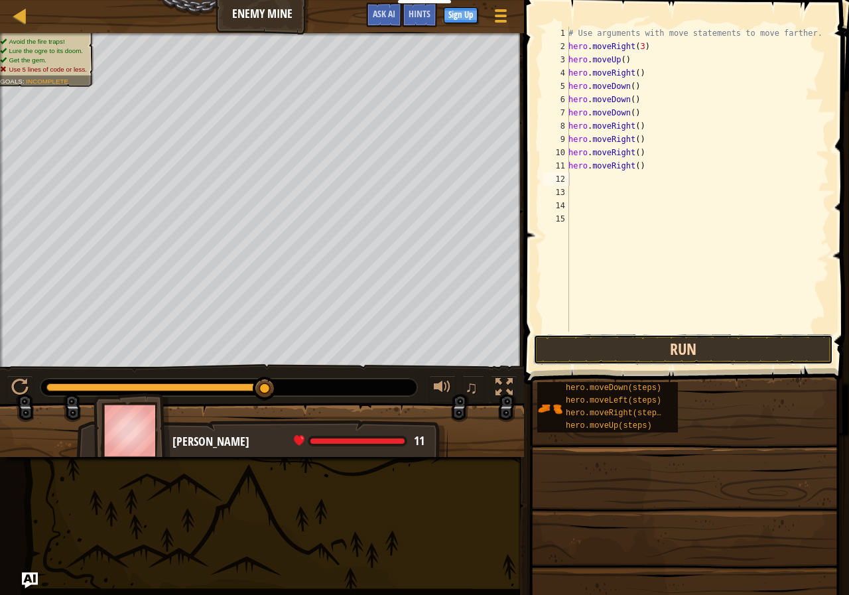
click at [655, 344] on button "Run" at bounding box center [683, 349] width 300 height 31
